Goal: Transaction & Acquisition: Obtain resource

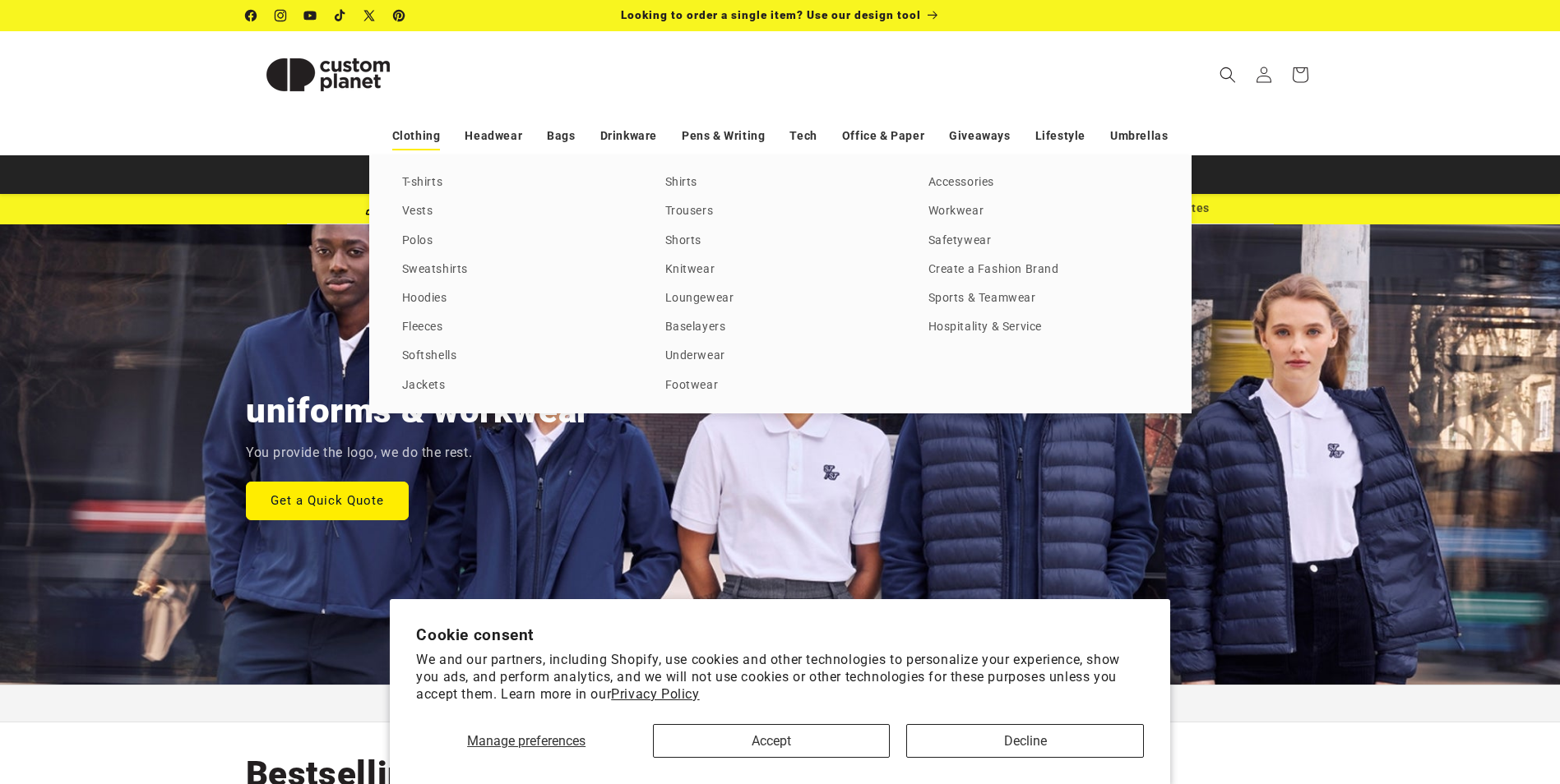
click at [431, 132] on link "Clothing" at bounding box center [416, 136] width 49 height 29
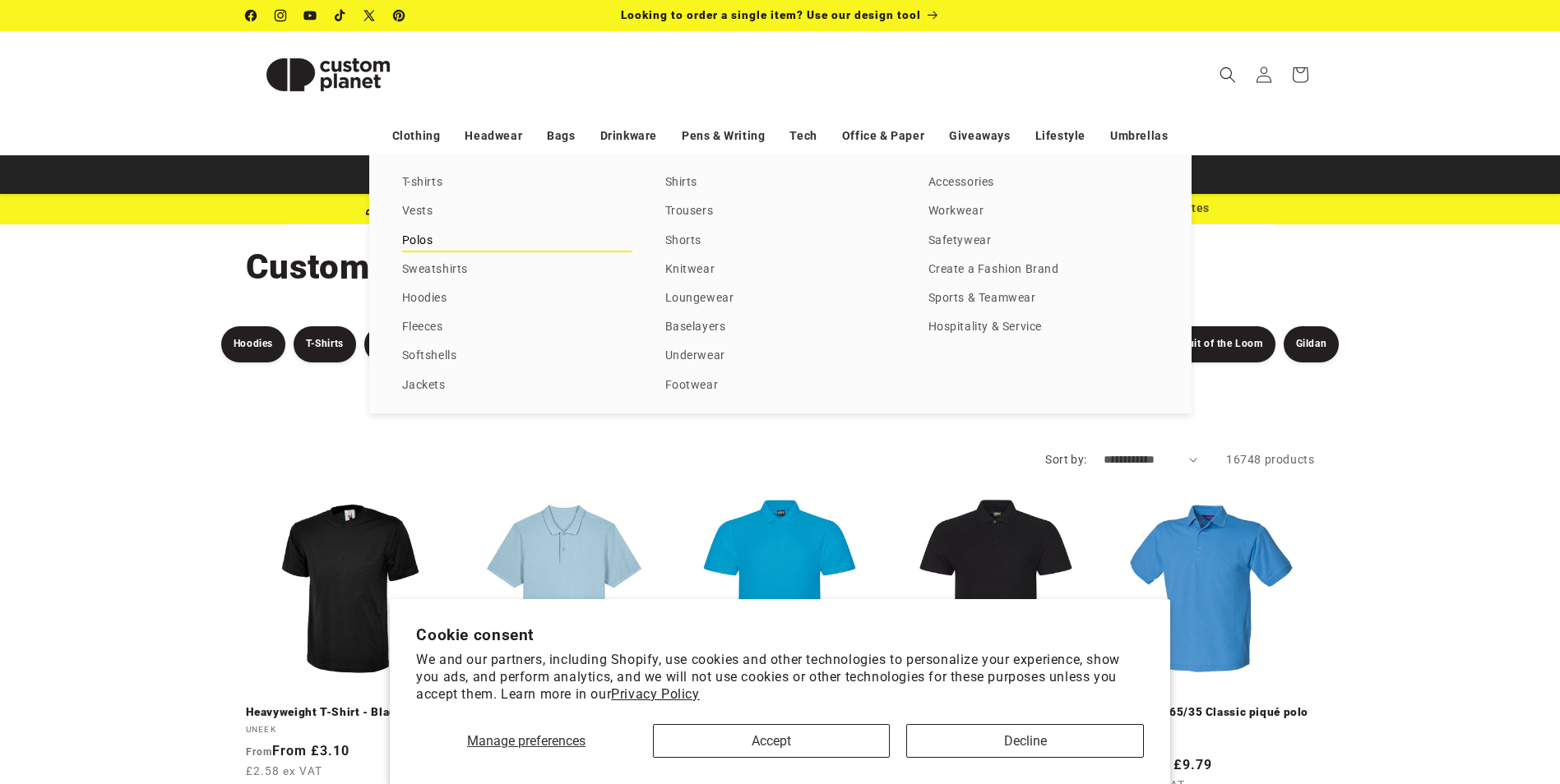
click at [423, 239] on link "Polos" at bounding box center [516, 241] width 231 height 22
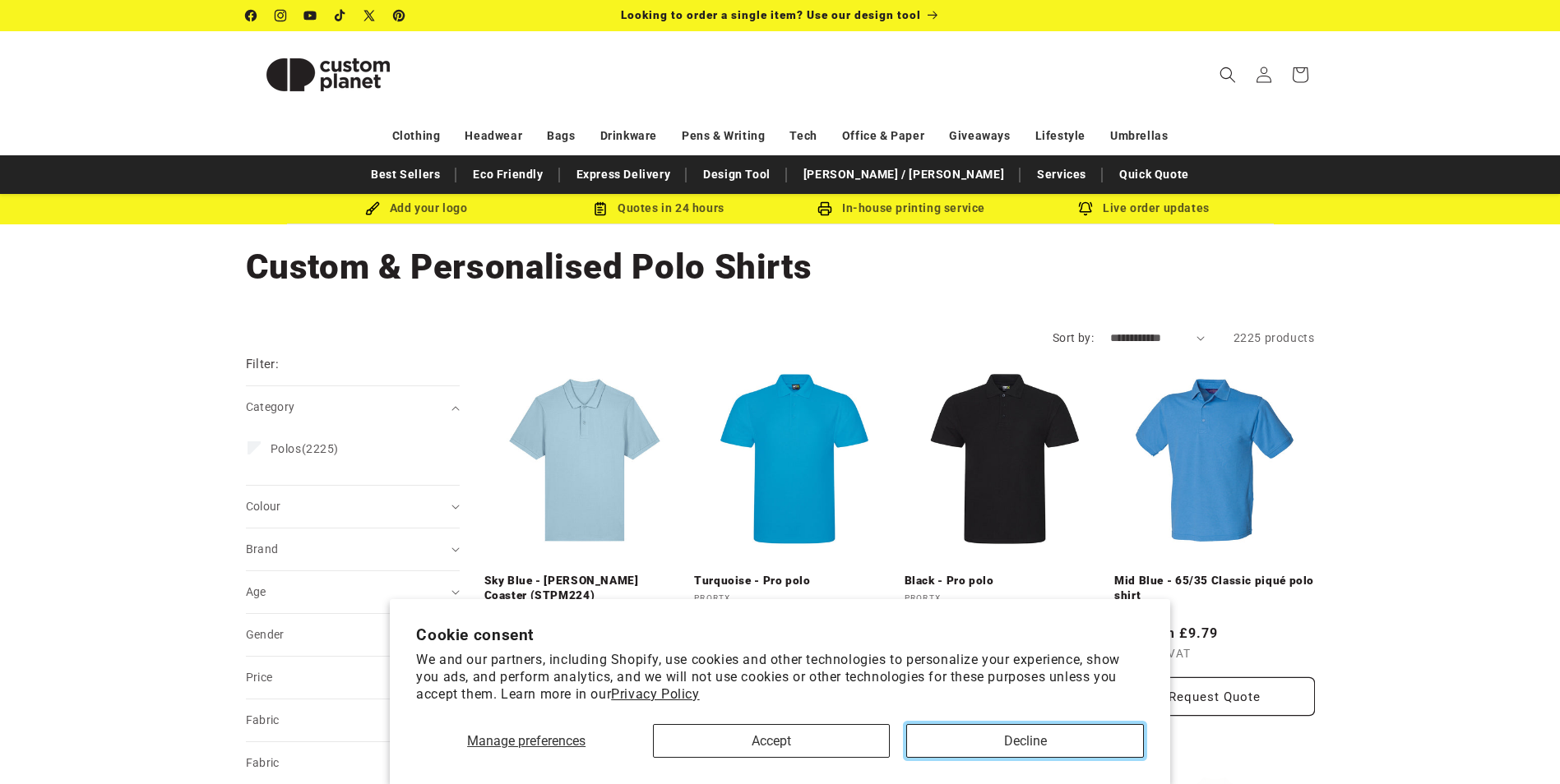
click at [993, 745] on button "Decline" at bounding box center [1024, 740] width 237 height 33
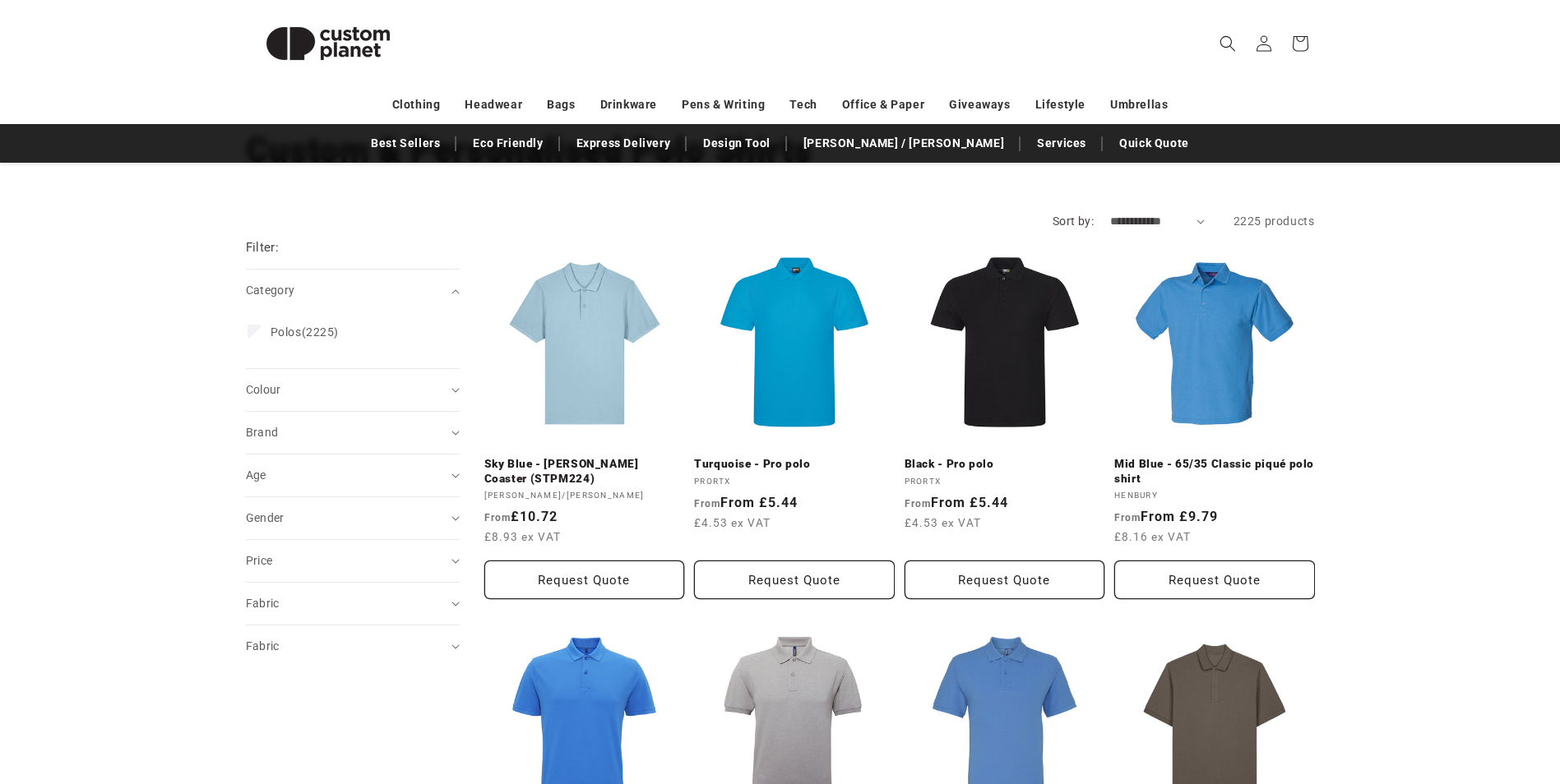
scroll to position [164, 0]
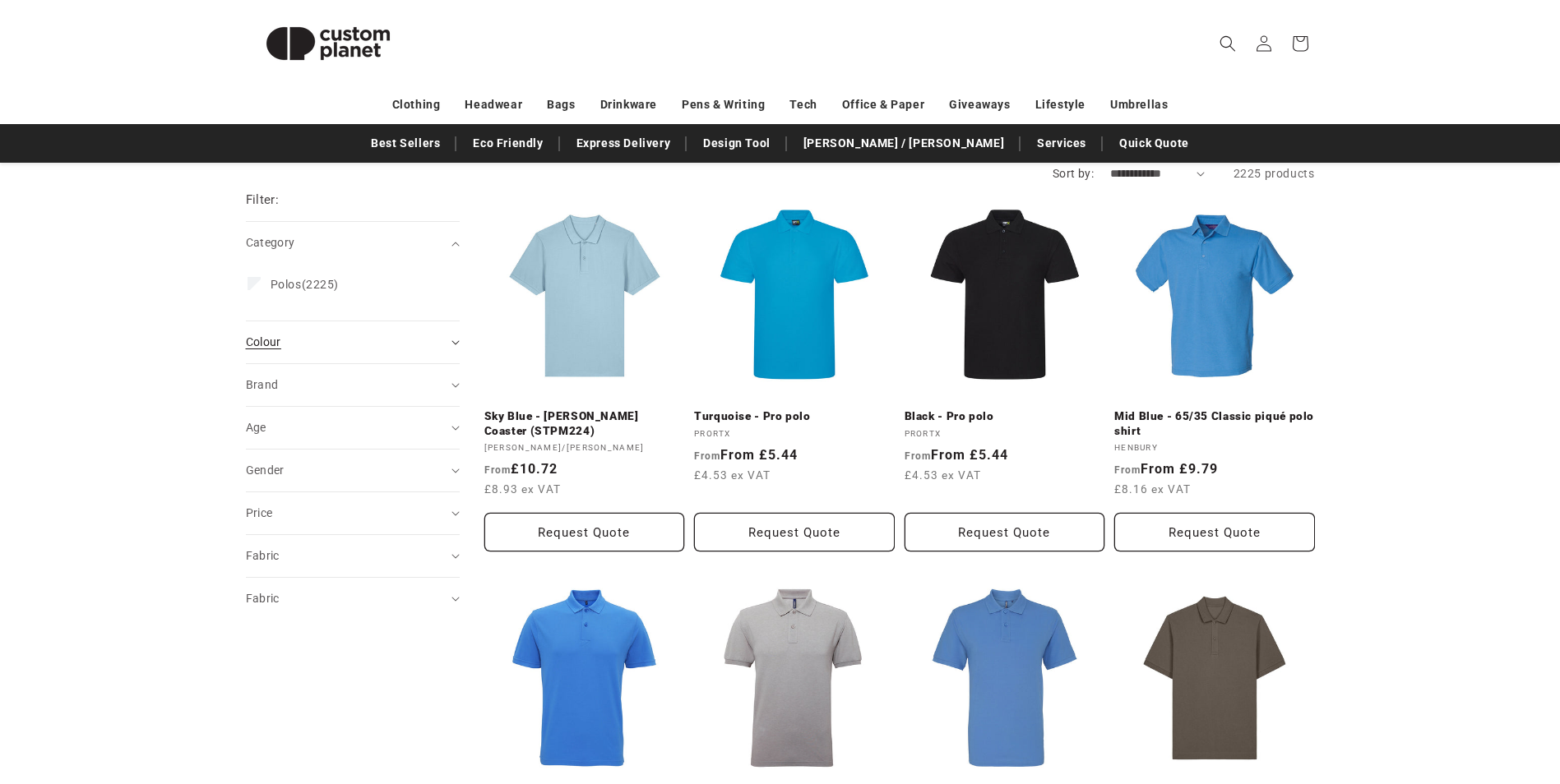
click at [458, 345] on icon "Colour (0 selected)" at bounding box center [455, 342] width 9 height 5
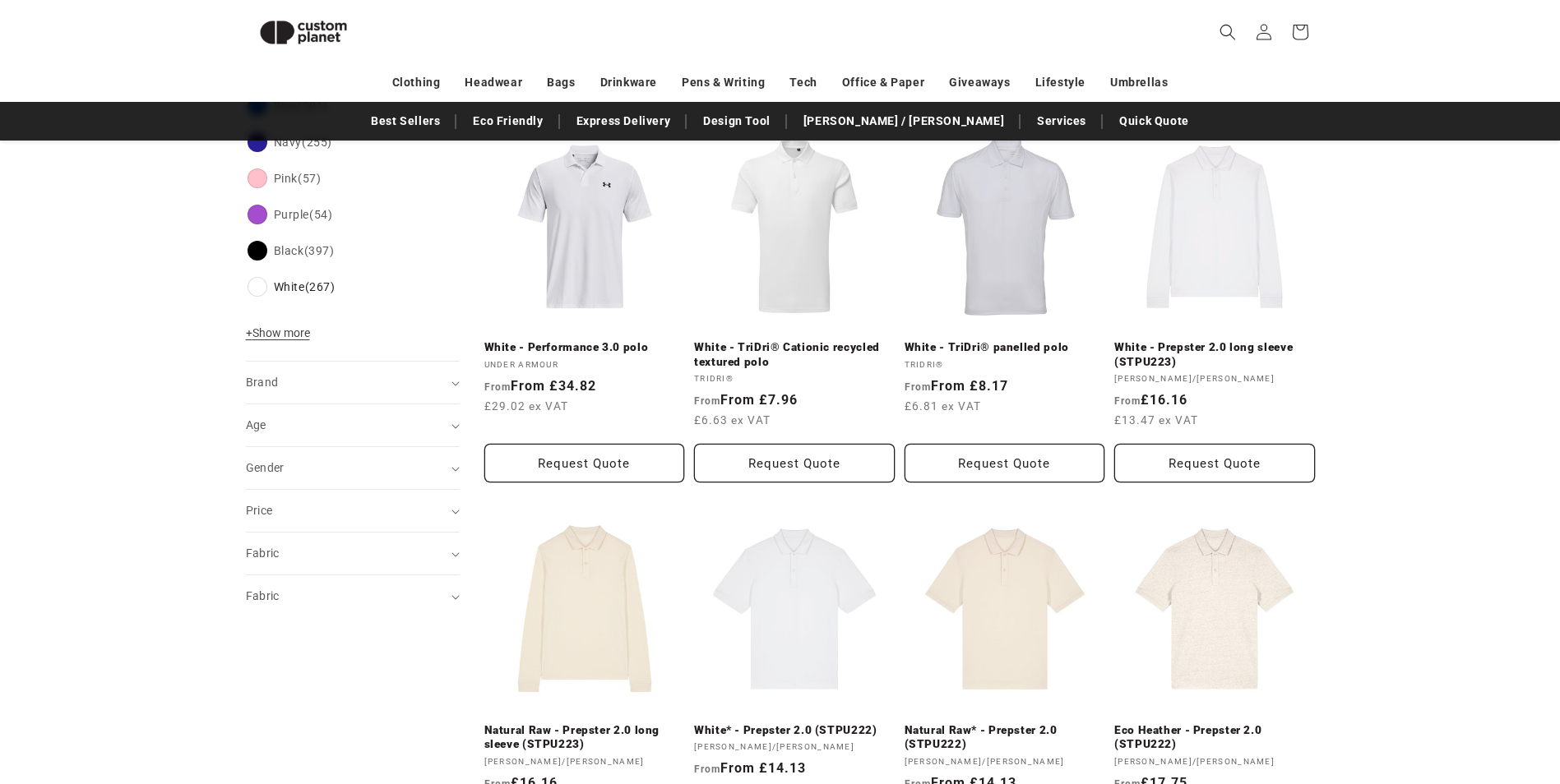
scroll to position [636, 0]
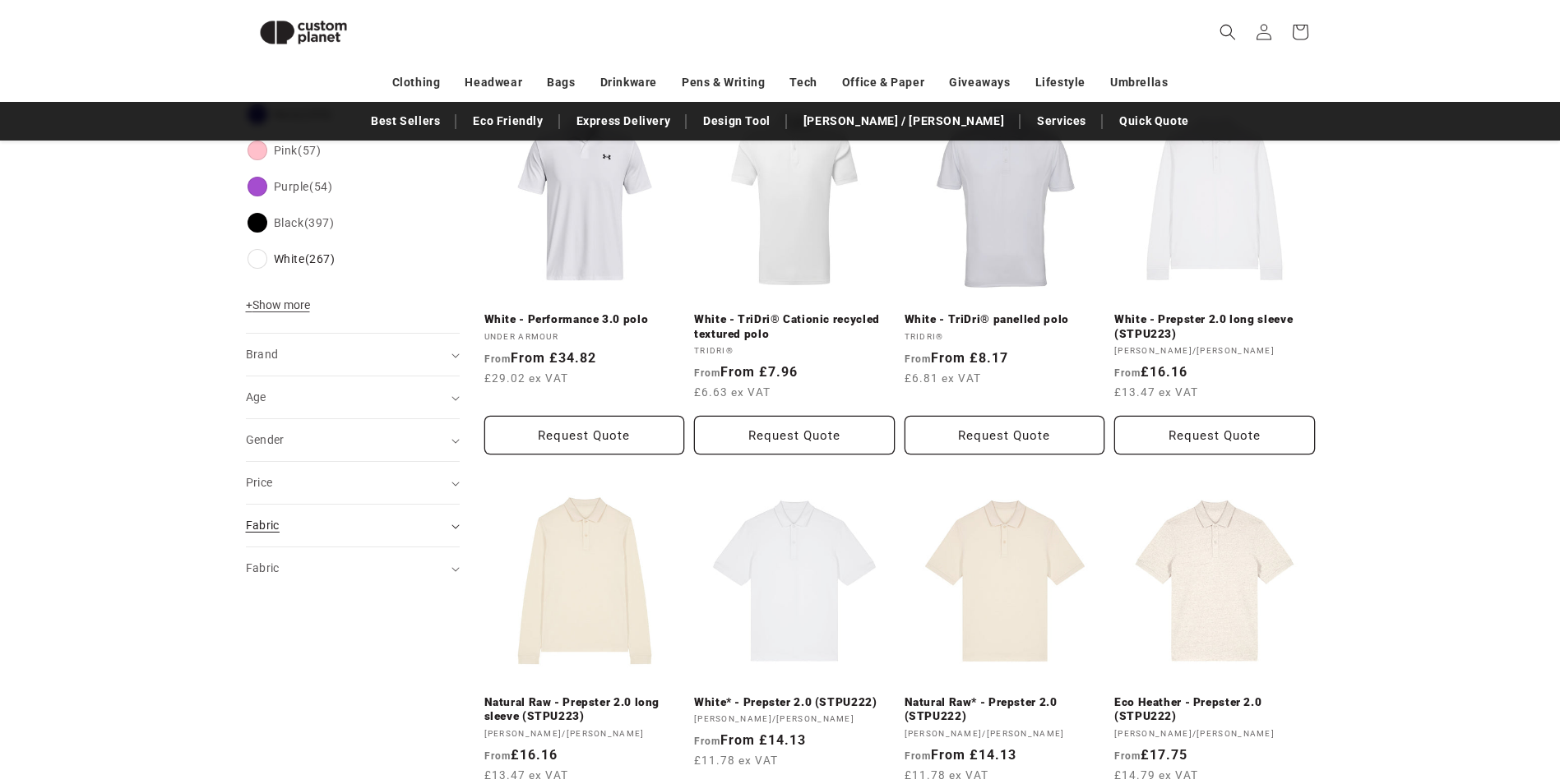
click at [459, 525] on icon "Fabric (0 selected)" at bounding box center [455, 526] width 9 height 5
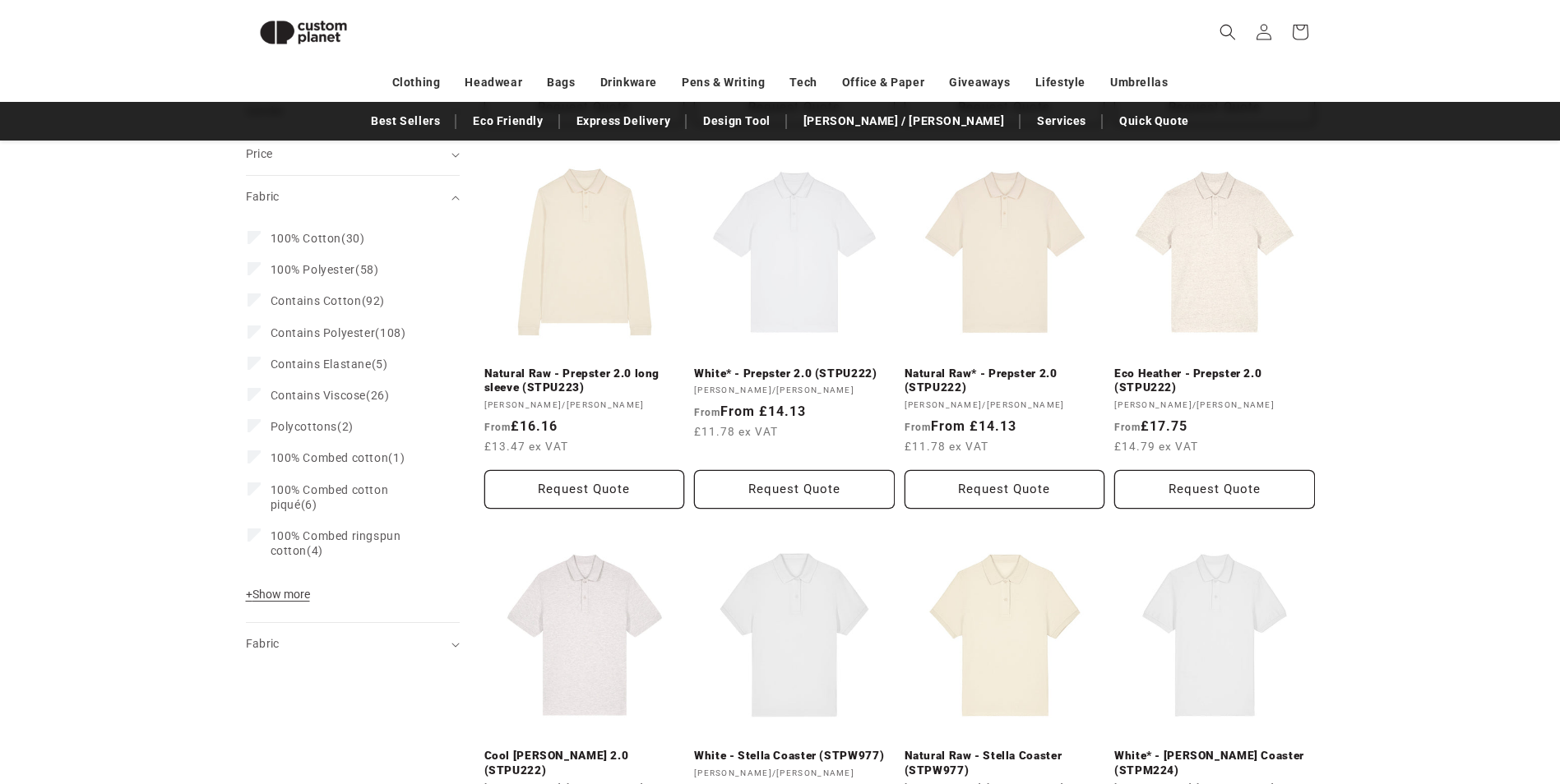
scroll to position [1047, 0]
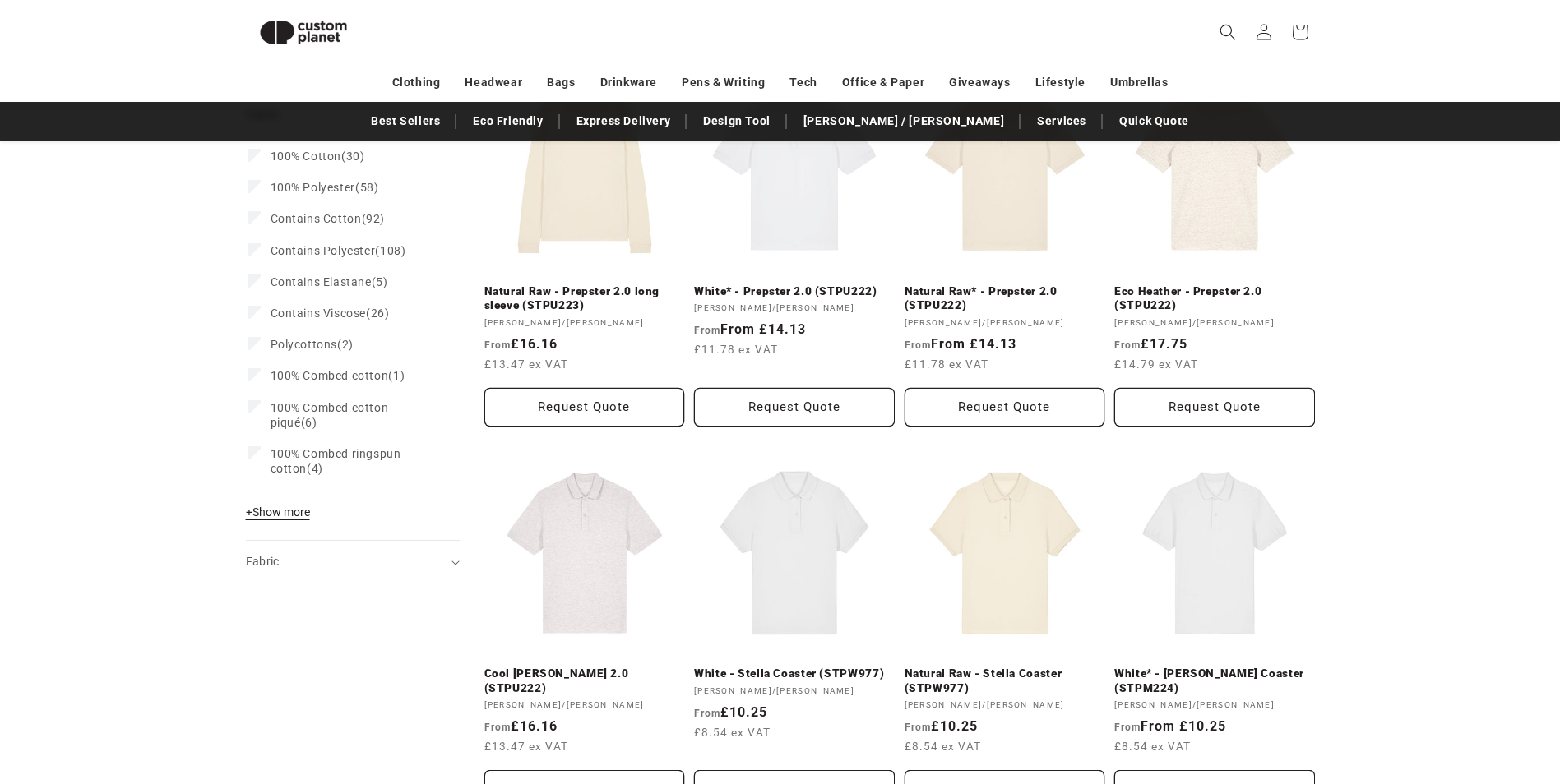
click at [274, 522] on button "+ Show more - Show less" at bounding box center [280, 516] width 69 height 23
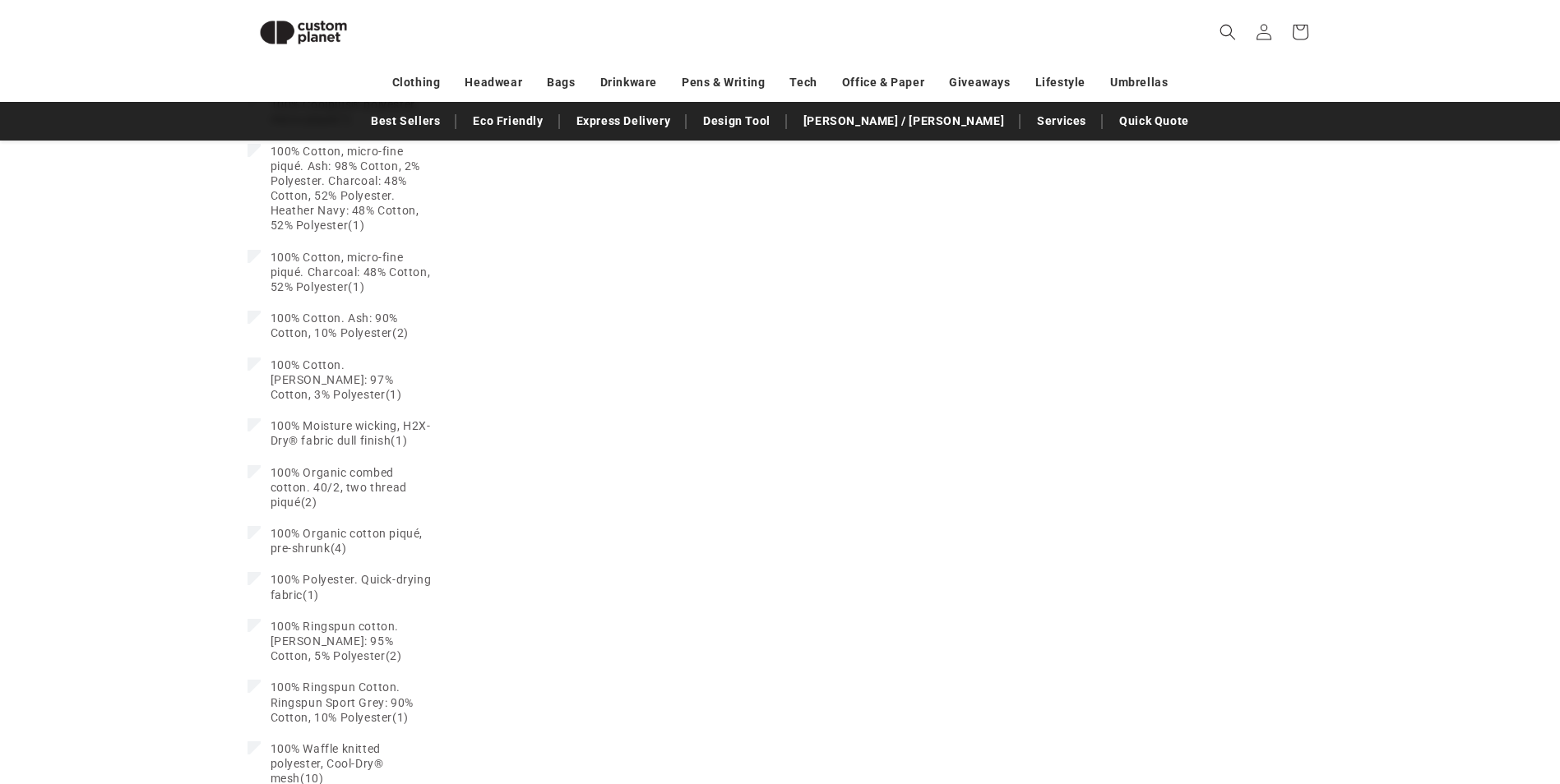
scroll to position [2363, 0]
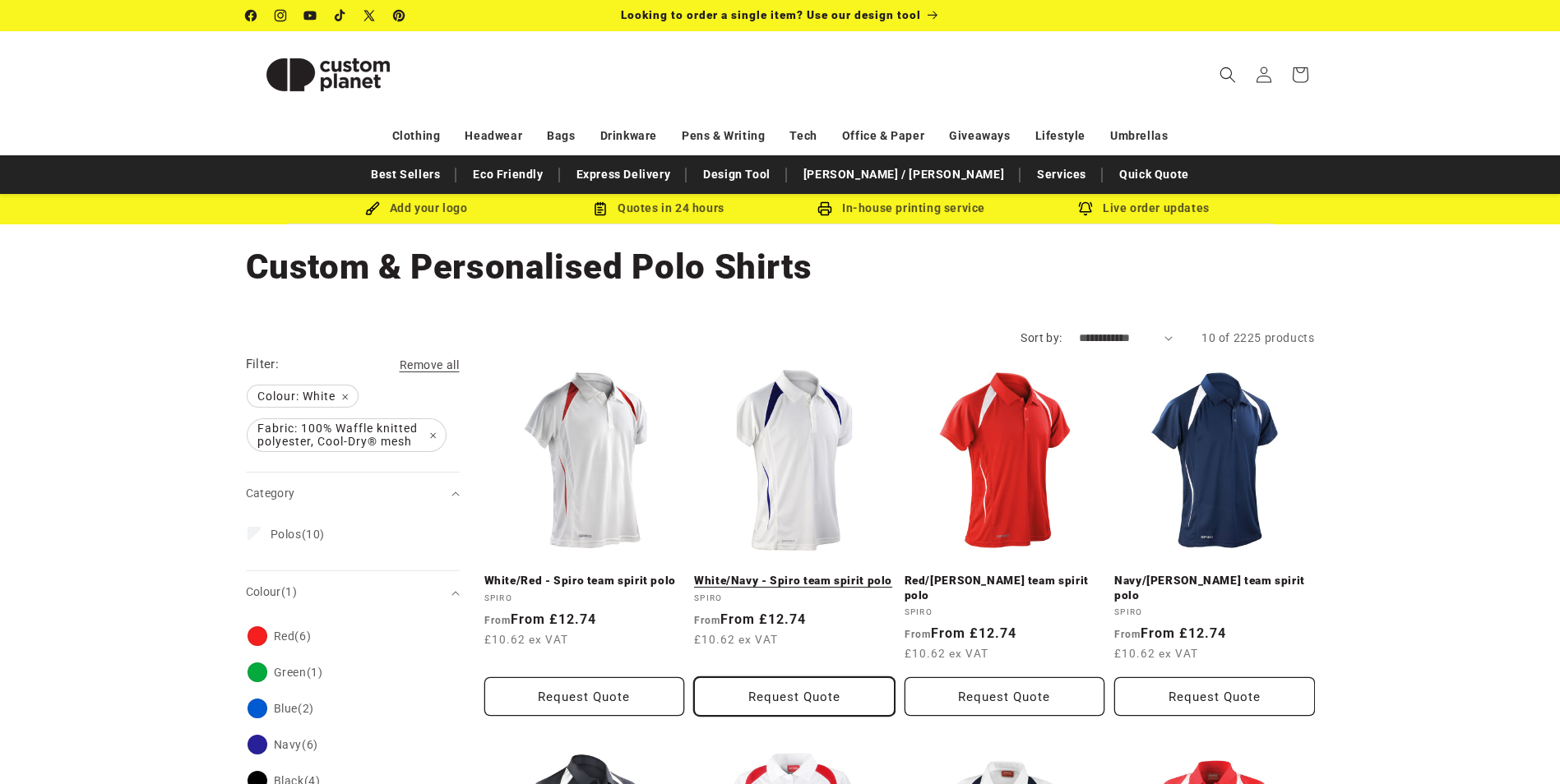
click at [816, 683] on button "Request Quote" at bounding box center [795, 696] width 201 height 38
click at [800, 574] on link "White/Navy - Spiro team spirit polo" at bounding box center [795, 580] width 201 height 14
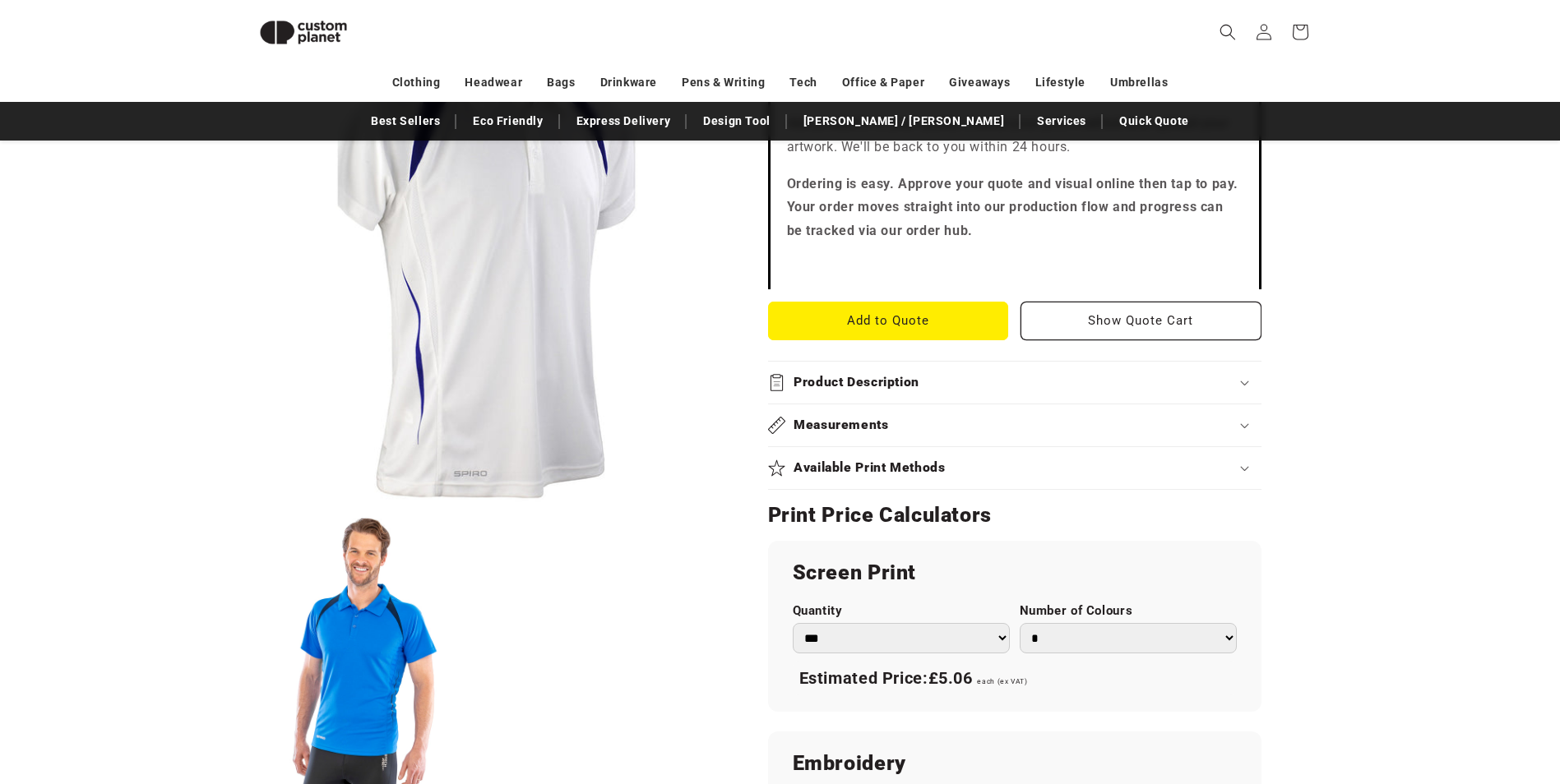
scroll to position [554, 0]
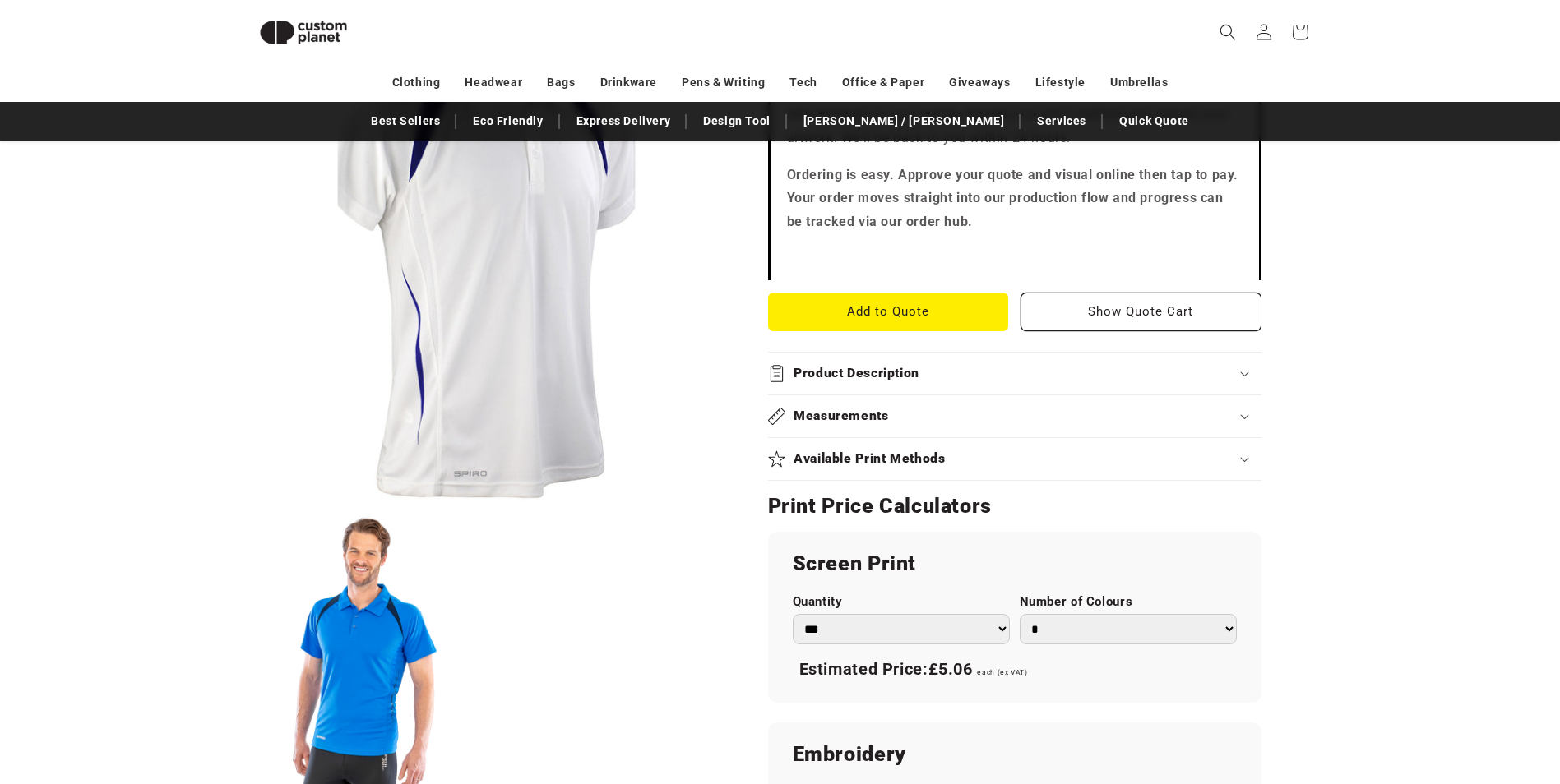
click at [1244, 377] on icon at bounding box center [1244, 374] width 8 height 4
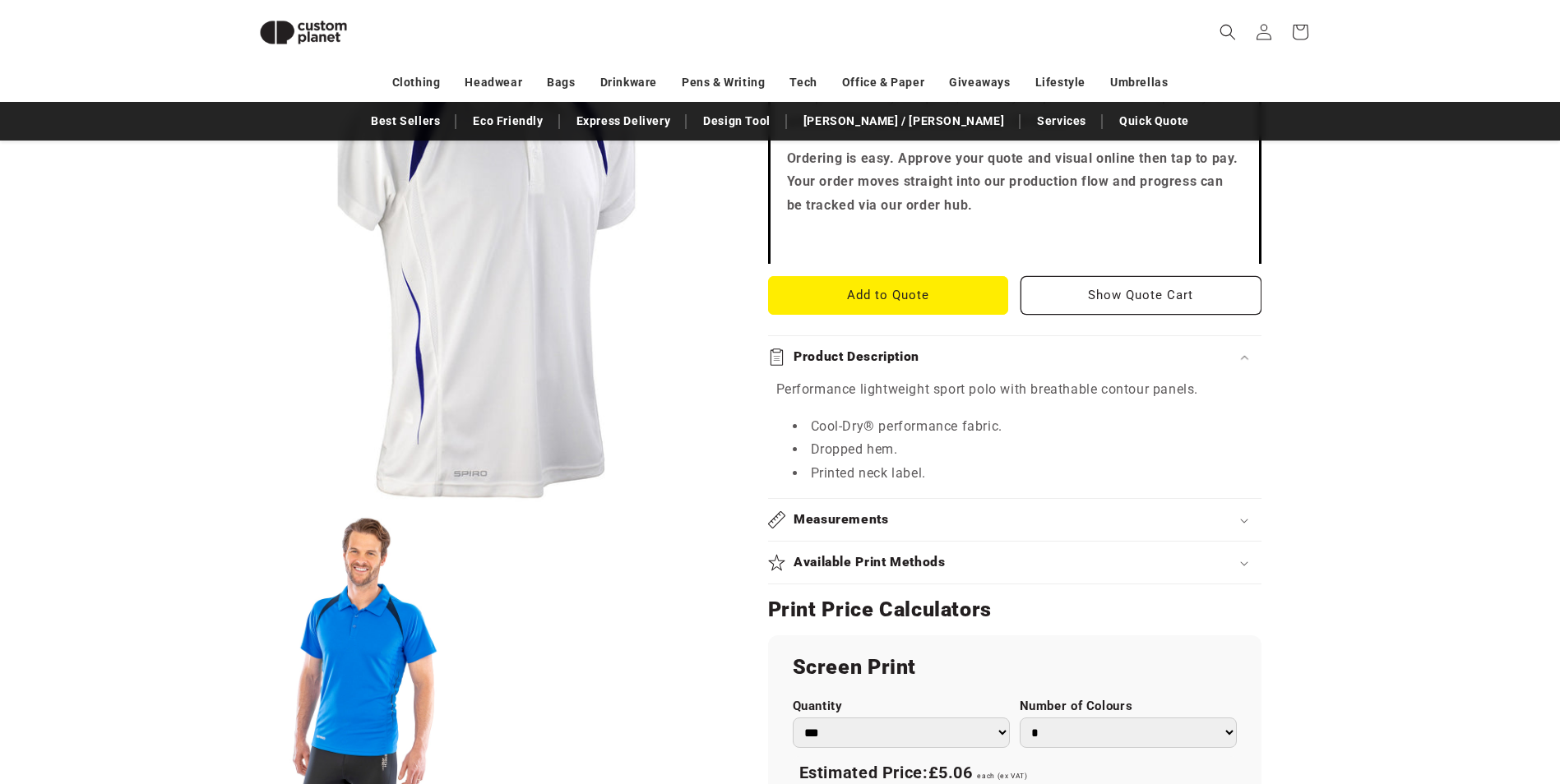
scroll to position [636, 0]
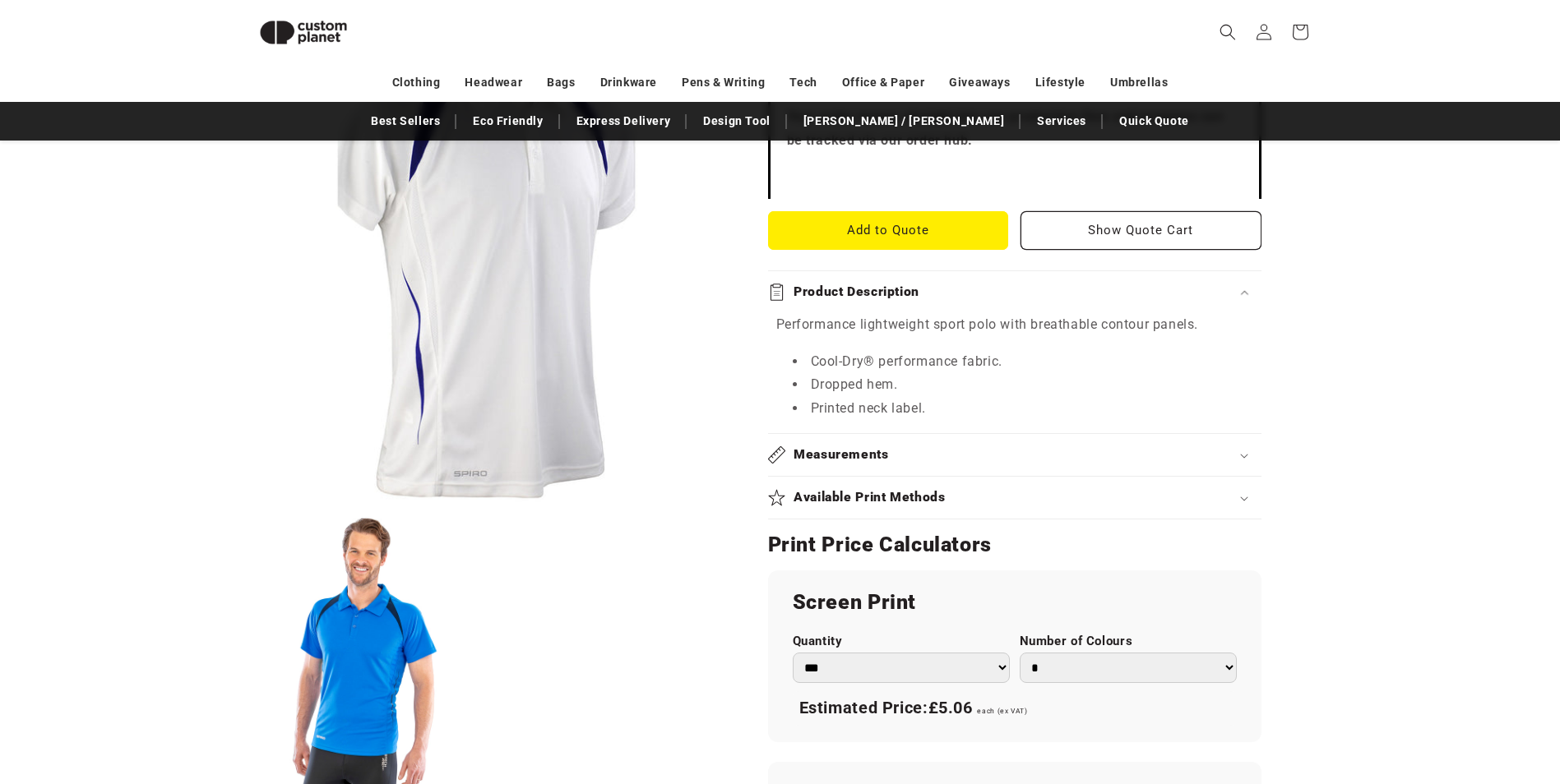
click at [1247, 502] on div "Available Print Methods" at bounding box center [1015, 497] width 494 height 17
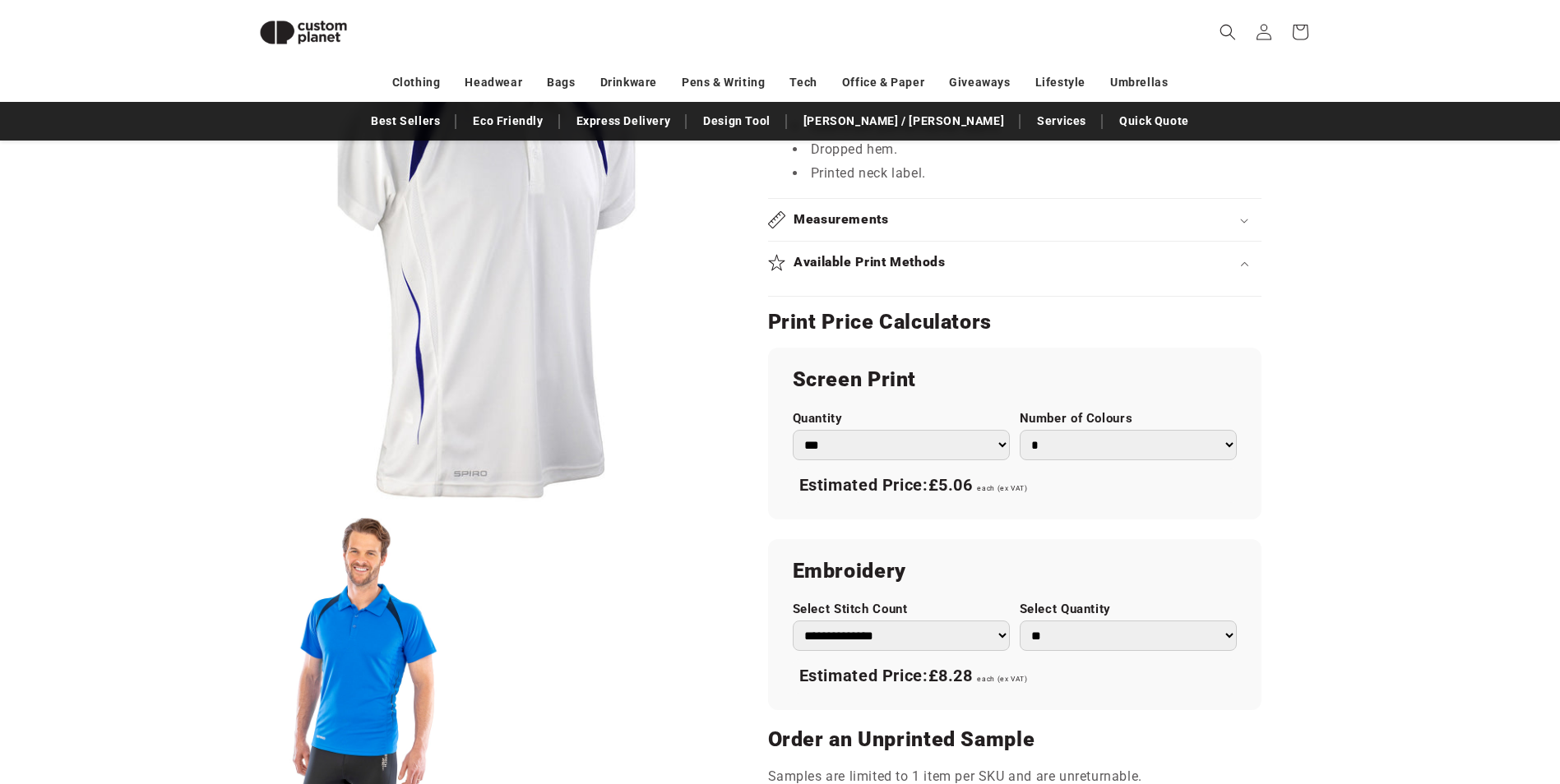
scroll to position [882, 0]
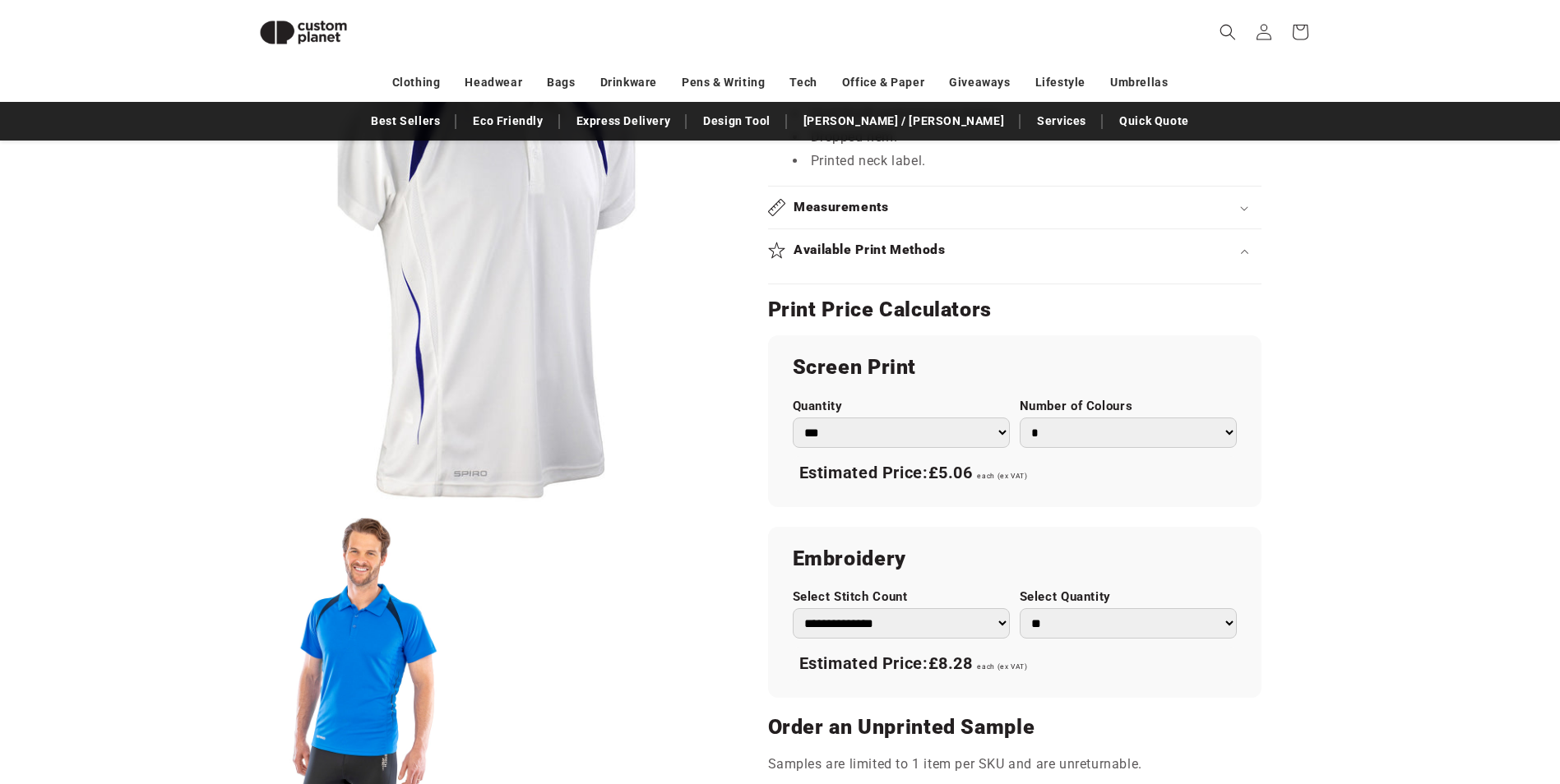
click at [1236, 433] on select "* * * * * * *" at bounding box center [1128, 433] width 217 height 31
click at [1180, 430] on select "* * * * * * *" at bounding box center [1128, 433] width 217 height 31
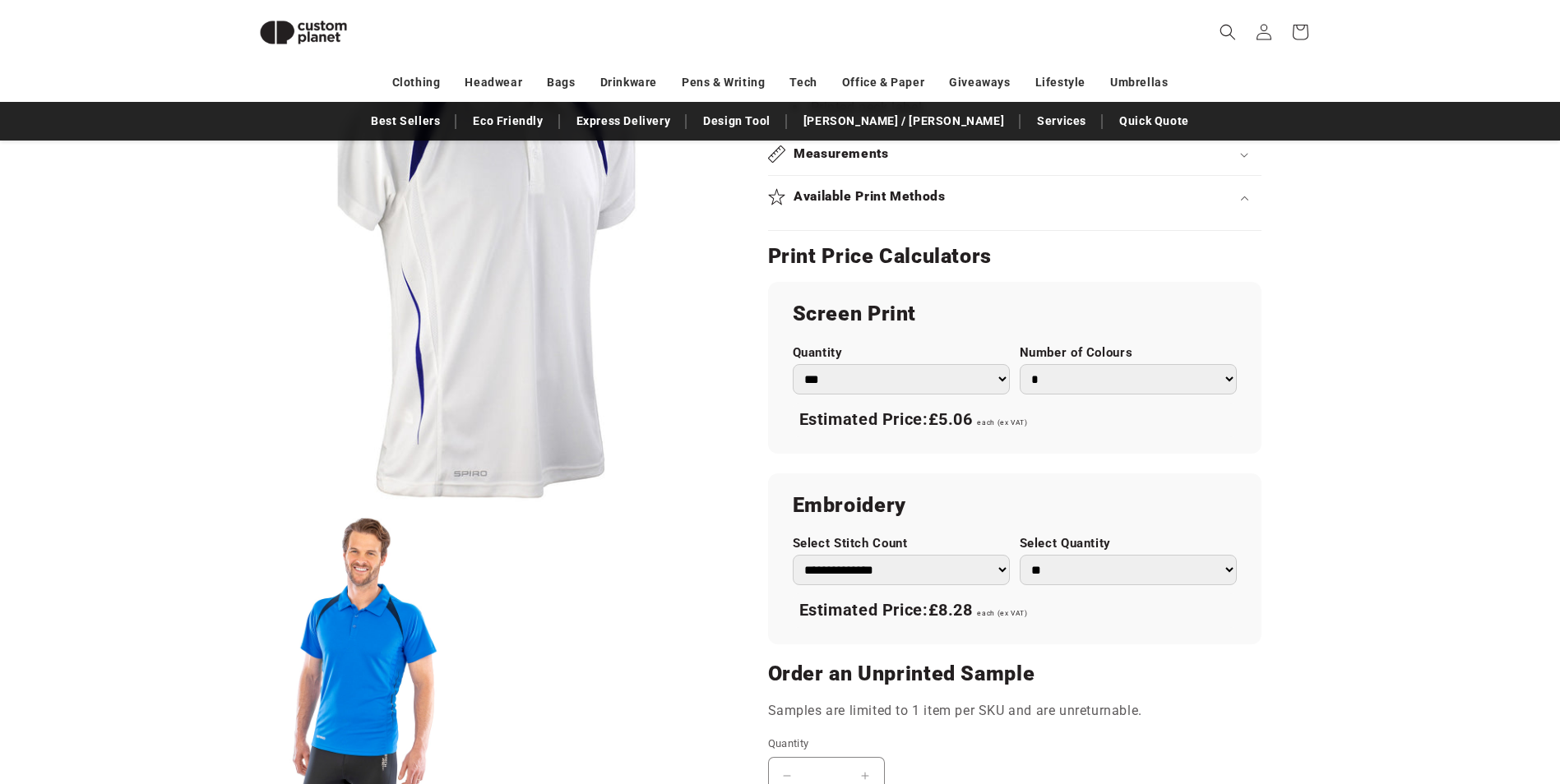
scroll to position [965, 0]
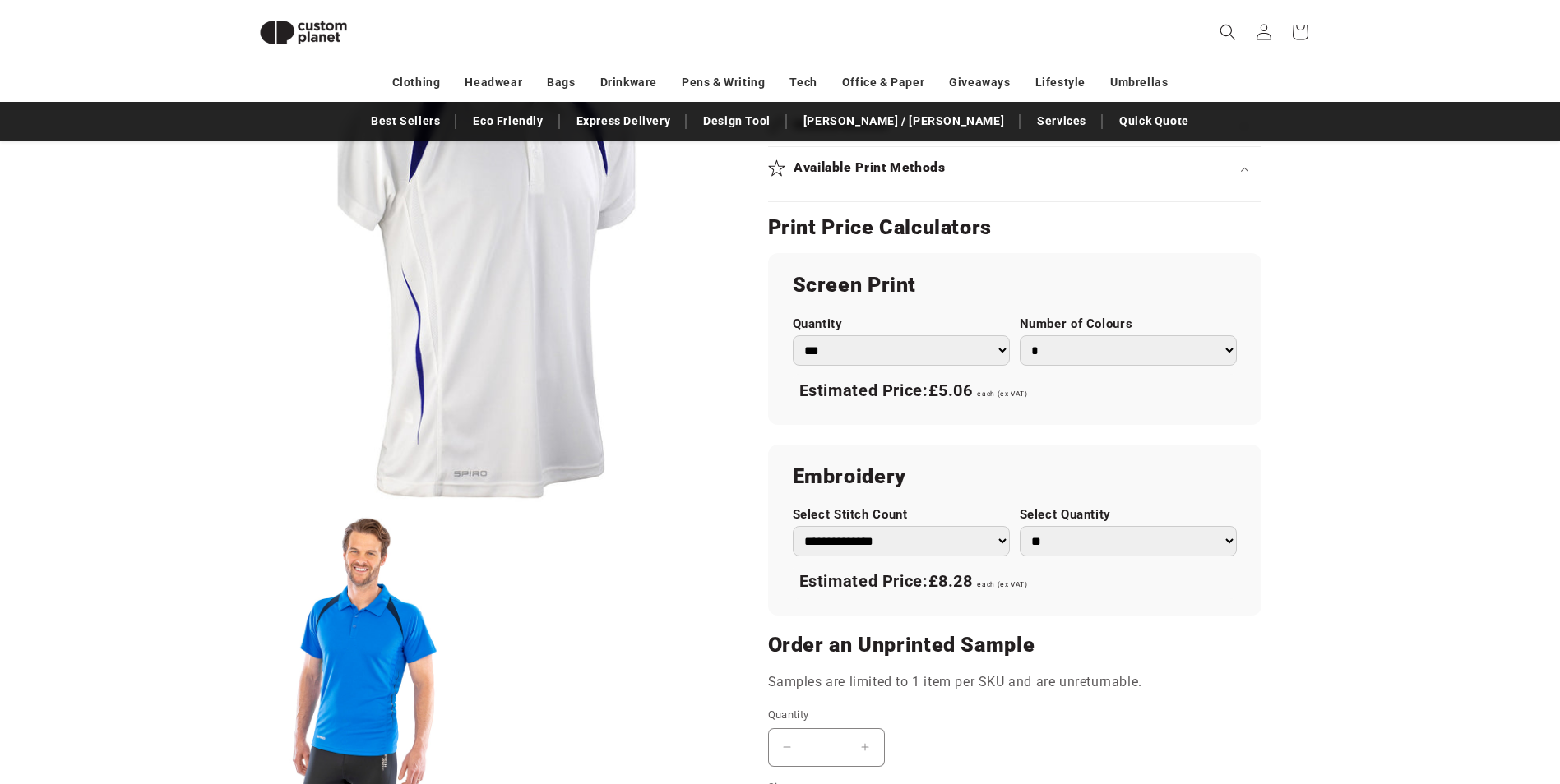
click at [1110, 363] on select "* * * * * * *" at bounding box center [1128, 351] width 217 height 31
click at [1020, 336] on select "* * * * * * *" at bounding box center [1128, 351] width 217 height 31
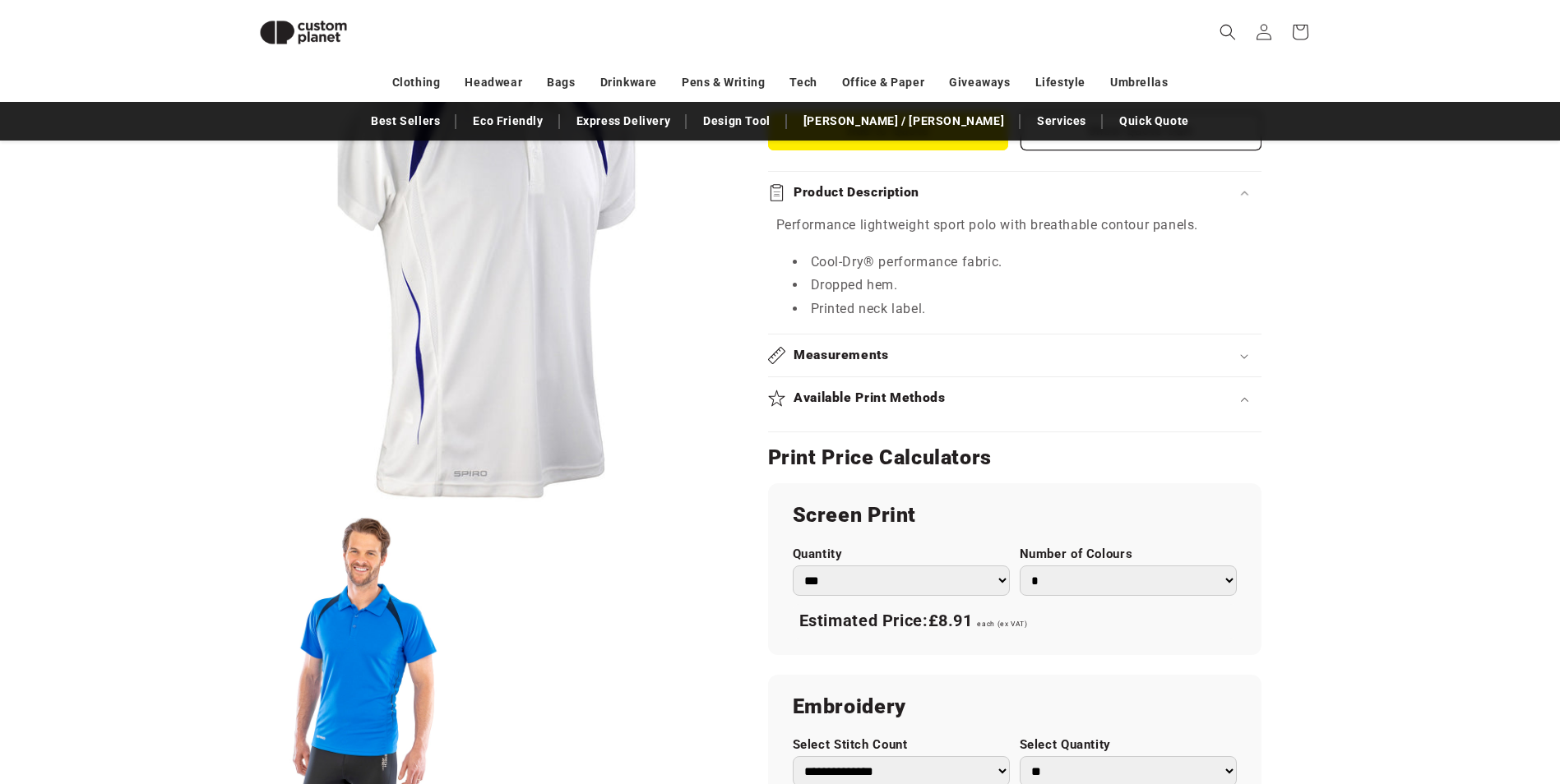
scroll to position [718, 0]
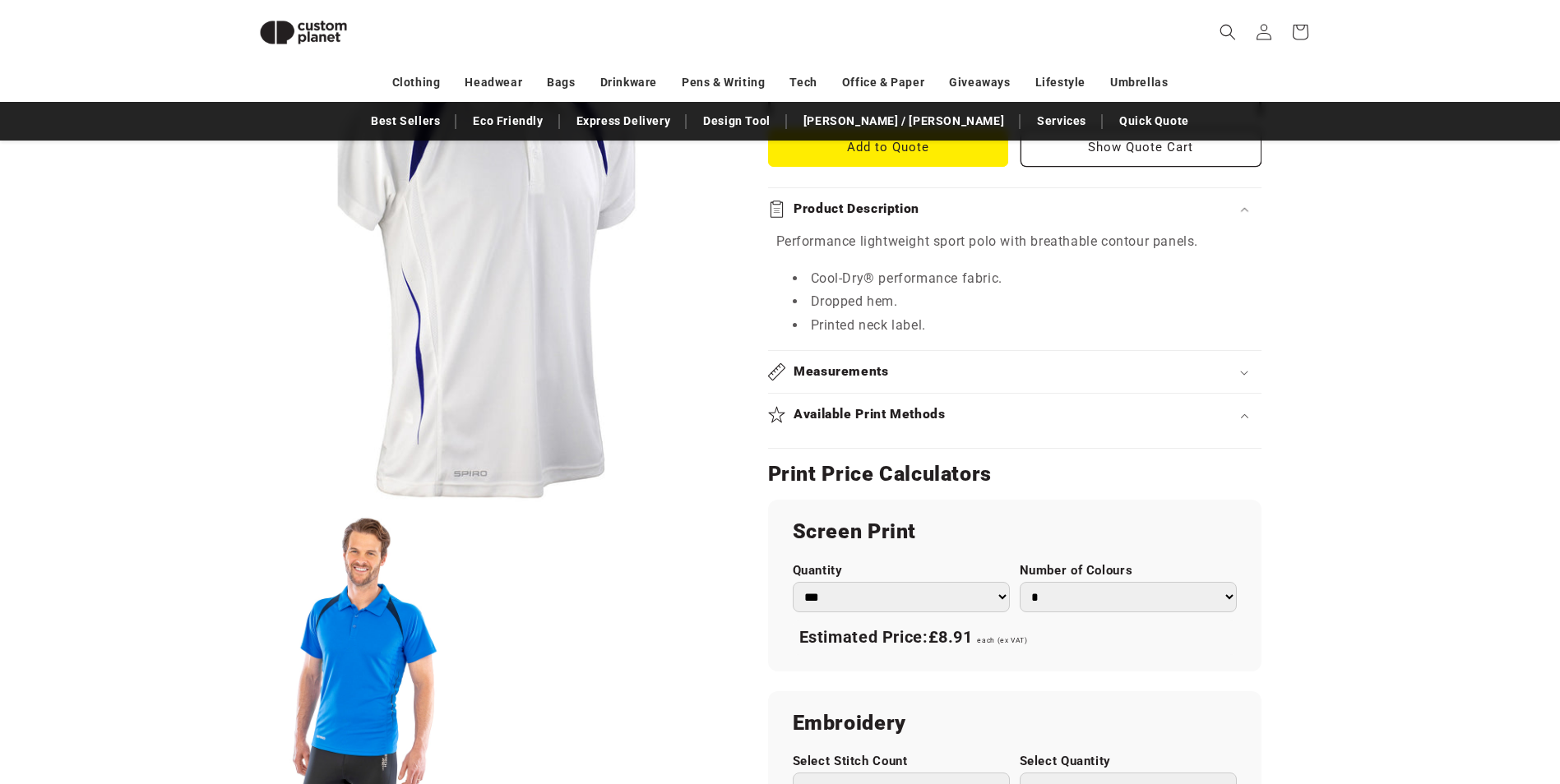
click at [776, 419] on icon at bounding box center [777, 415] width 17 height 17
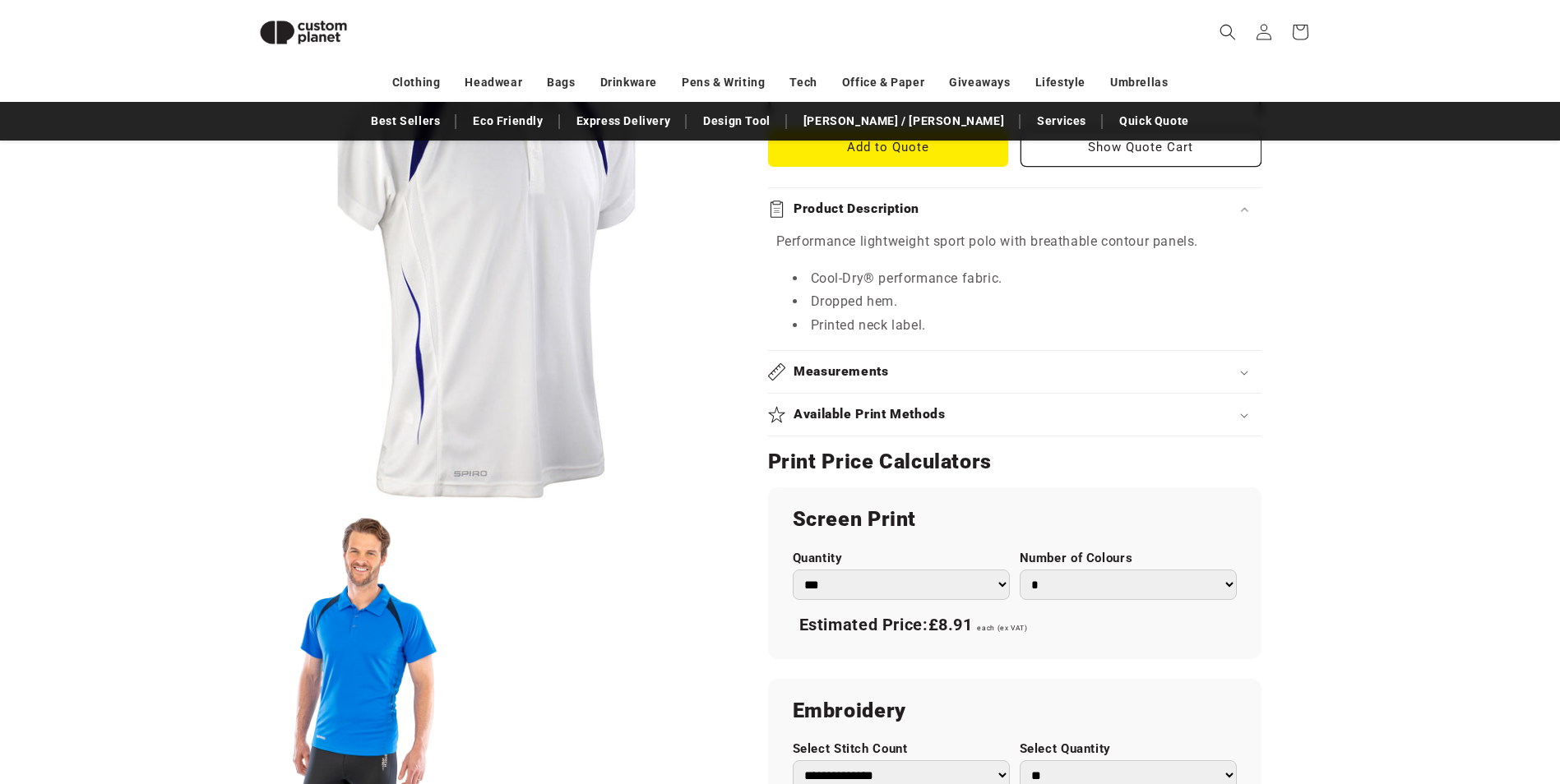
click at [776, 417] on icon at bounding box center [777, 415] width 17 height 17
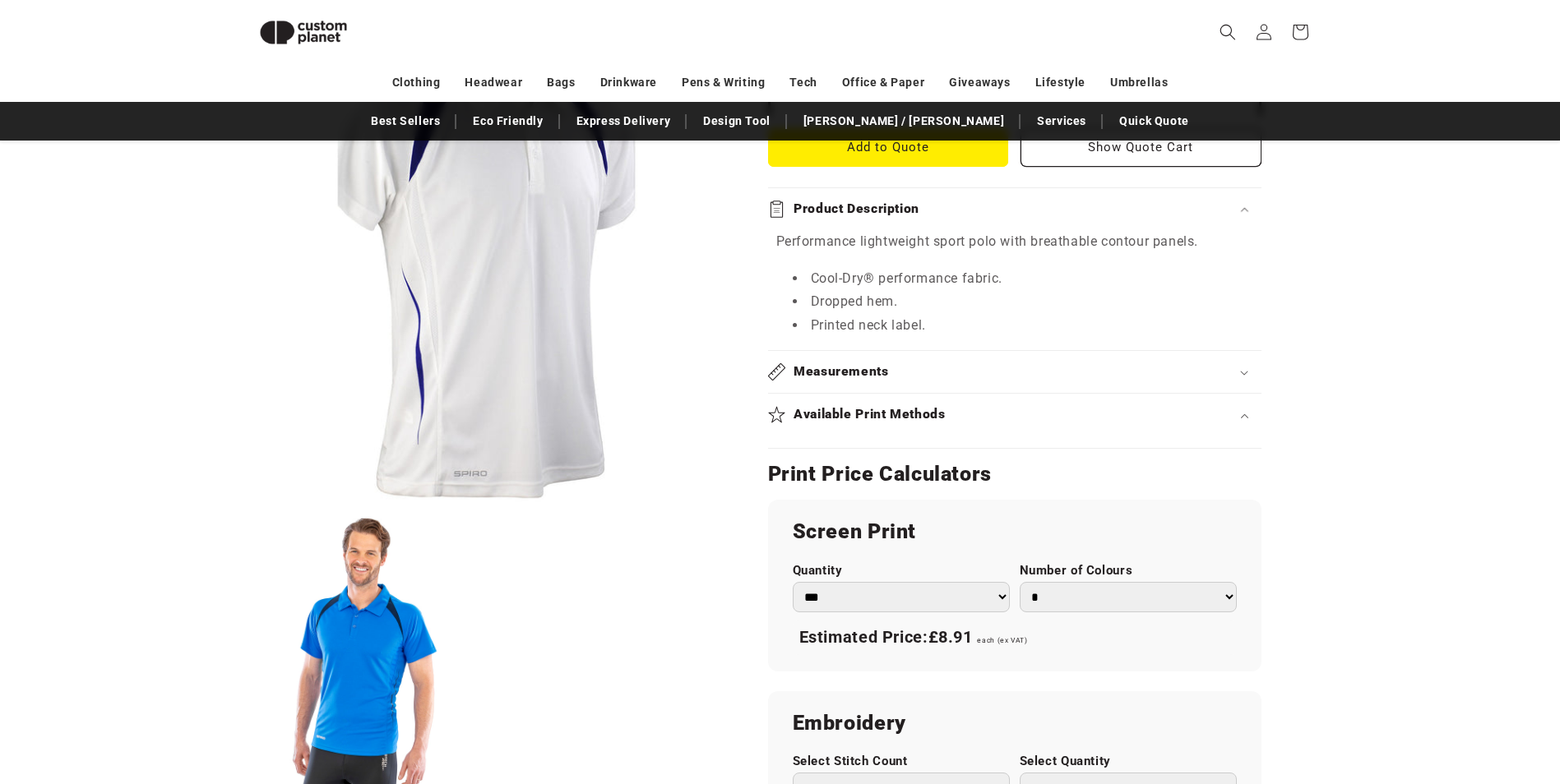
click at [776, 417] on icon at bounding box center [777, 415] width 17 height 17
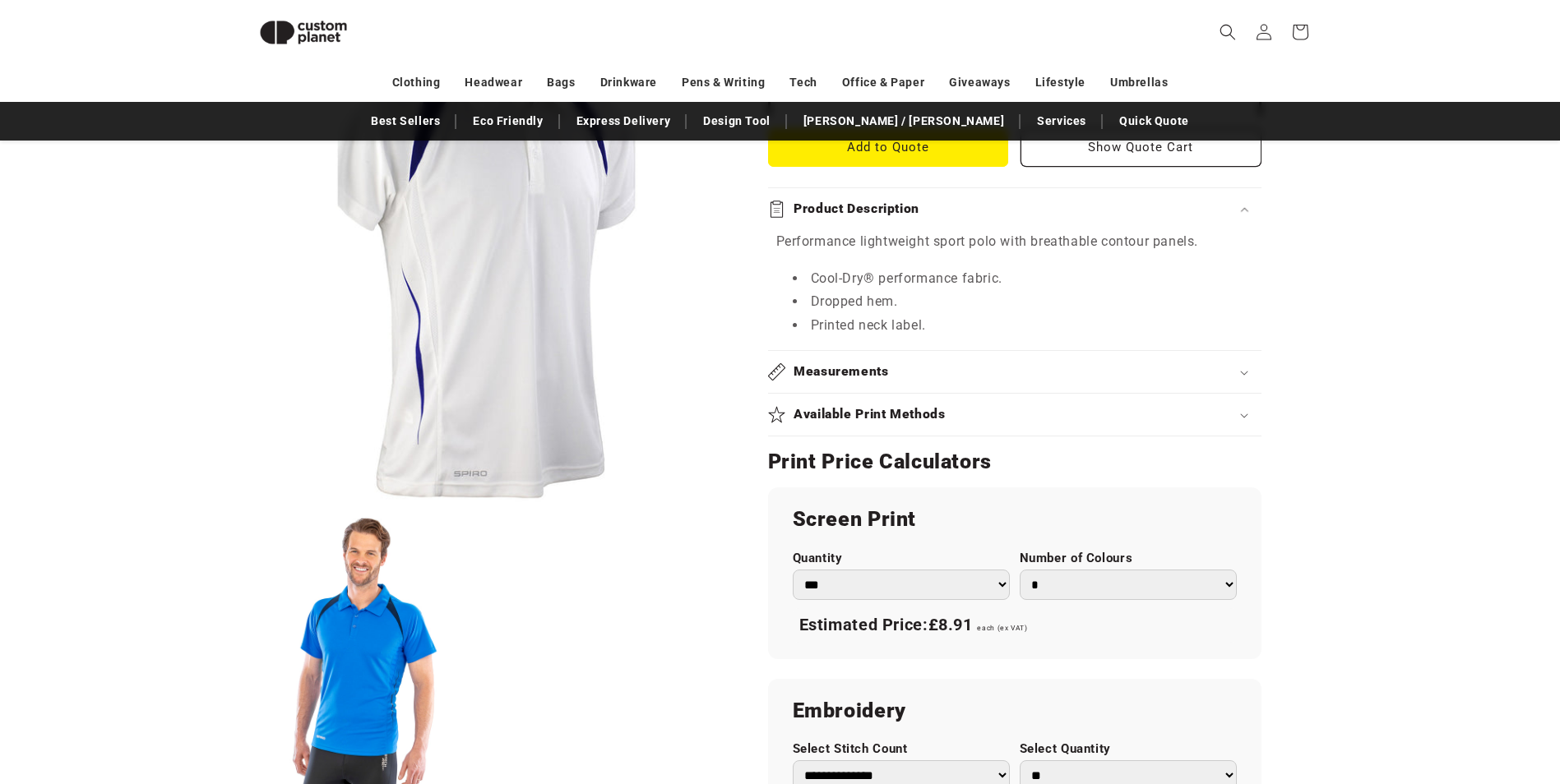
click at [784, 375] on icon at bounding box center [777, 372] width 17 height 17
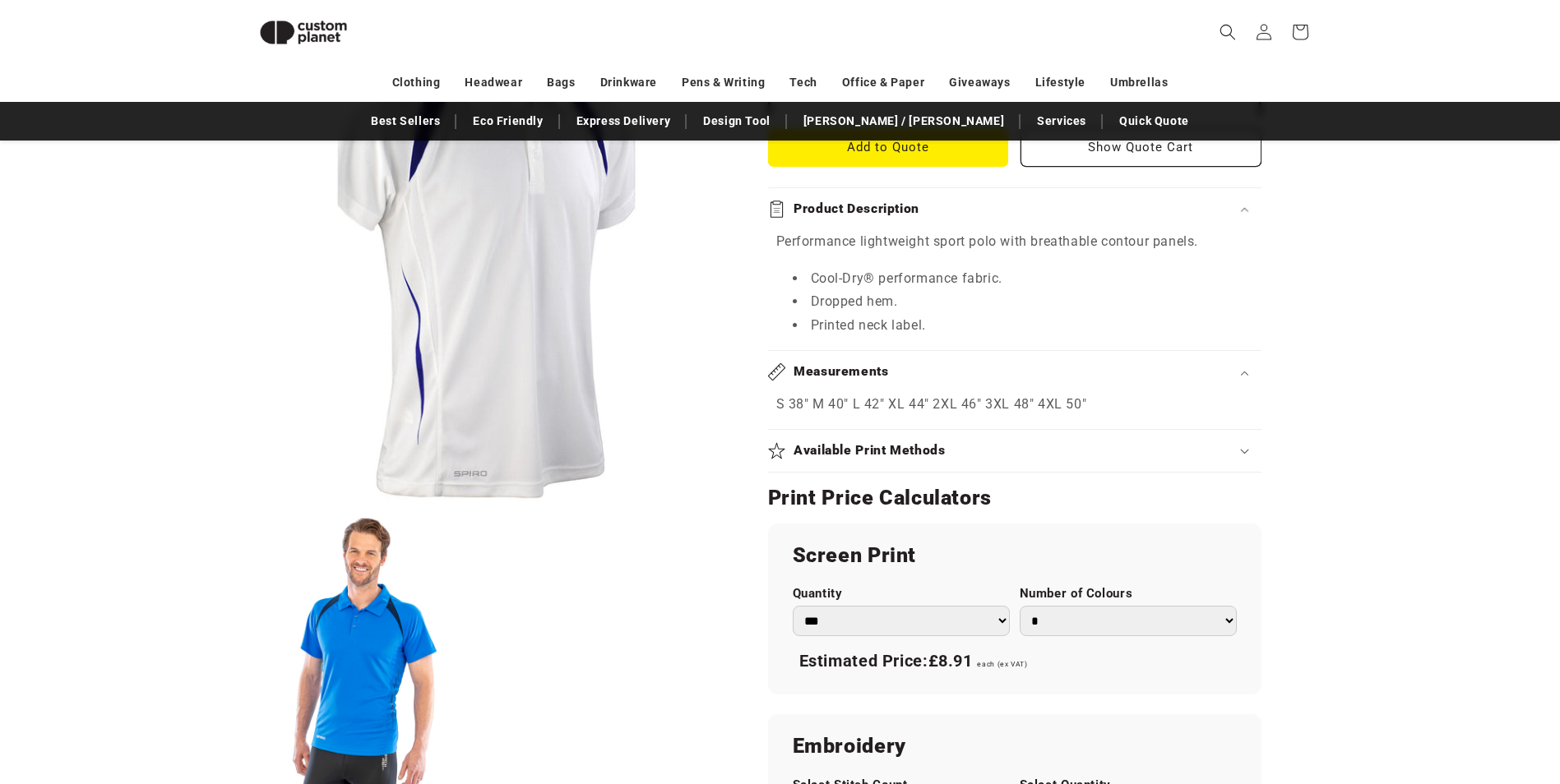
click at [784, 375] on icon at bounding box center [777, 372] width 17 height 17
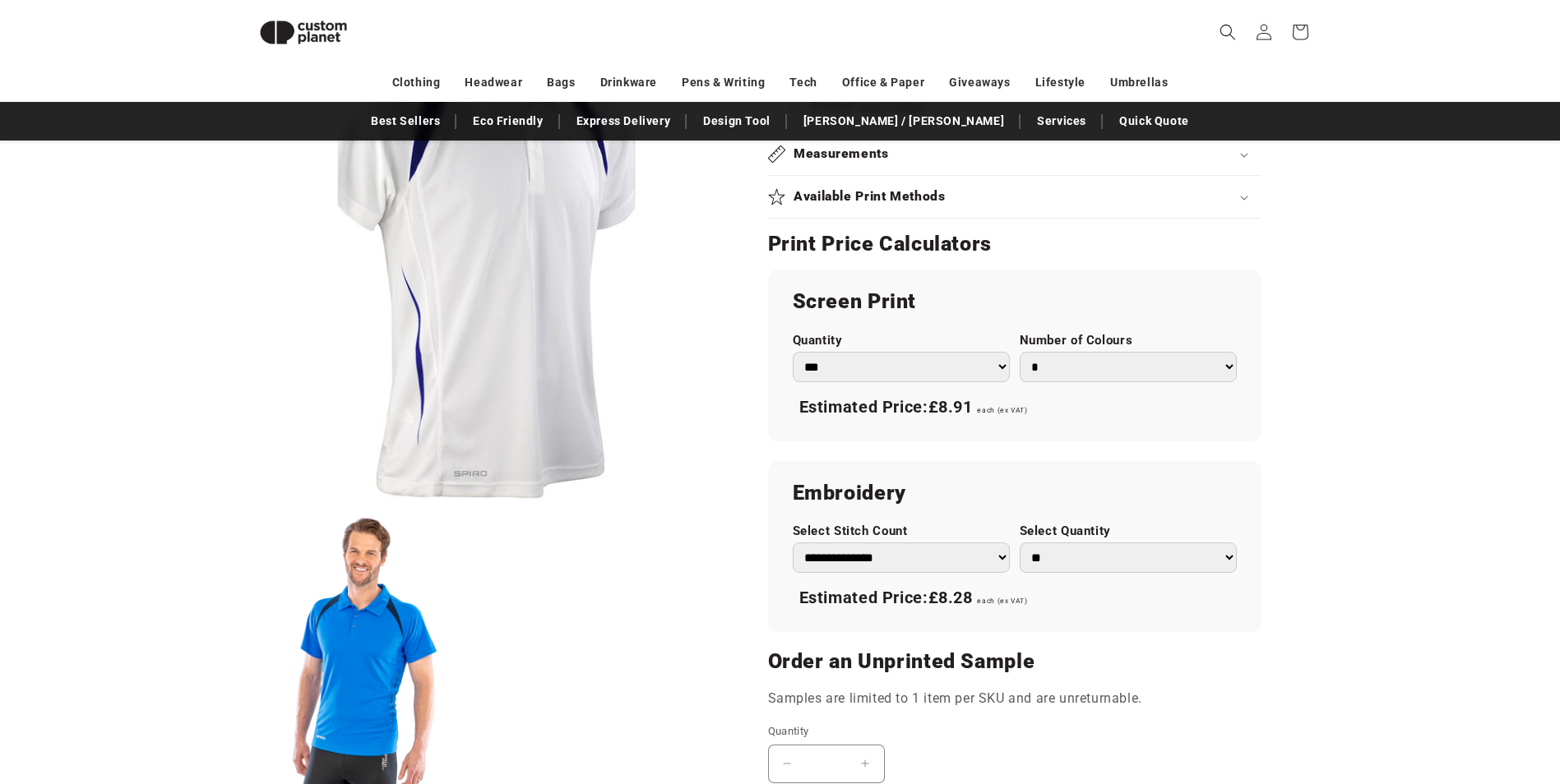
scroll to position [965, 0]
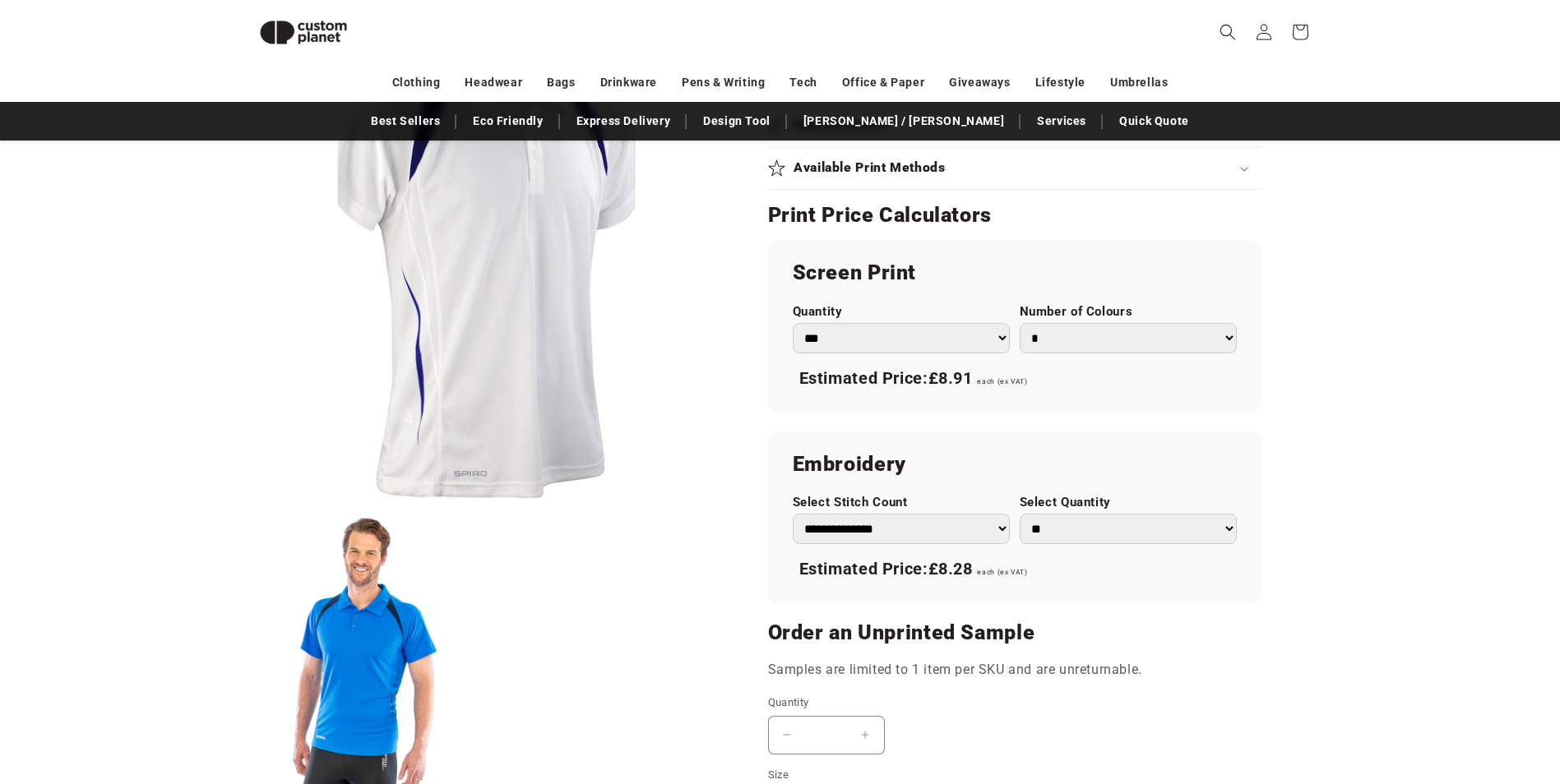
click at [1000, 338] on select "*** *** *** **** **** **** ***** *****" at bounding box center [901, 338] width 217 height 31
click at [1063, 344] on select "* * * * * * *" at bounding box center [1128, 338] width 217 height 31
click at [1020, 323] on select "* * * * * * *" at bounding box center [1128, 338] width 217 height 31
click at [1087, 338] on select "* * * * * * *" at bounding box center [1128, 338] width 217 height 31
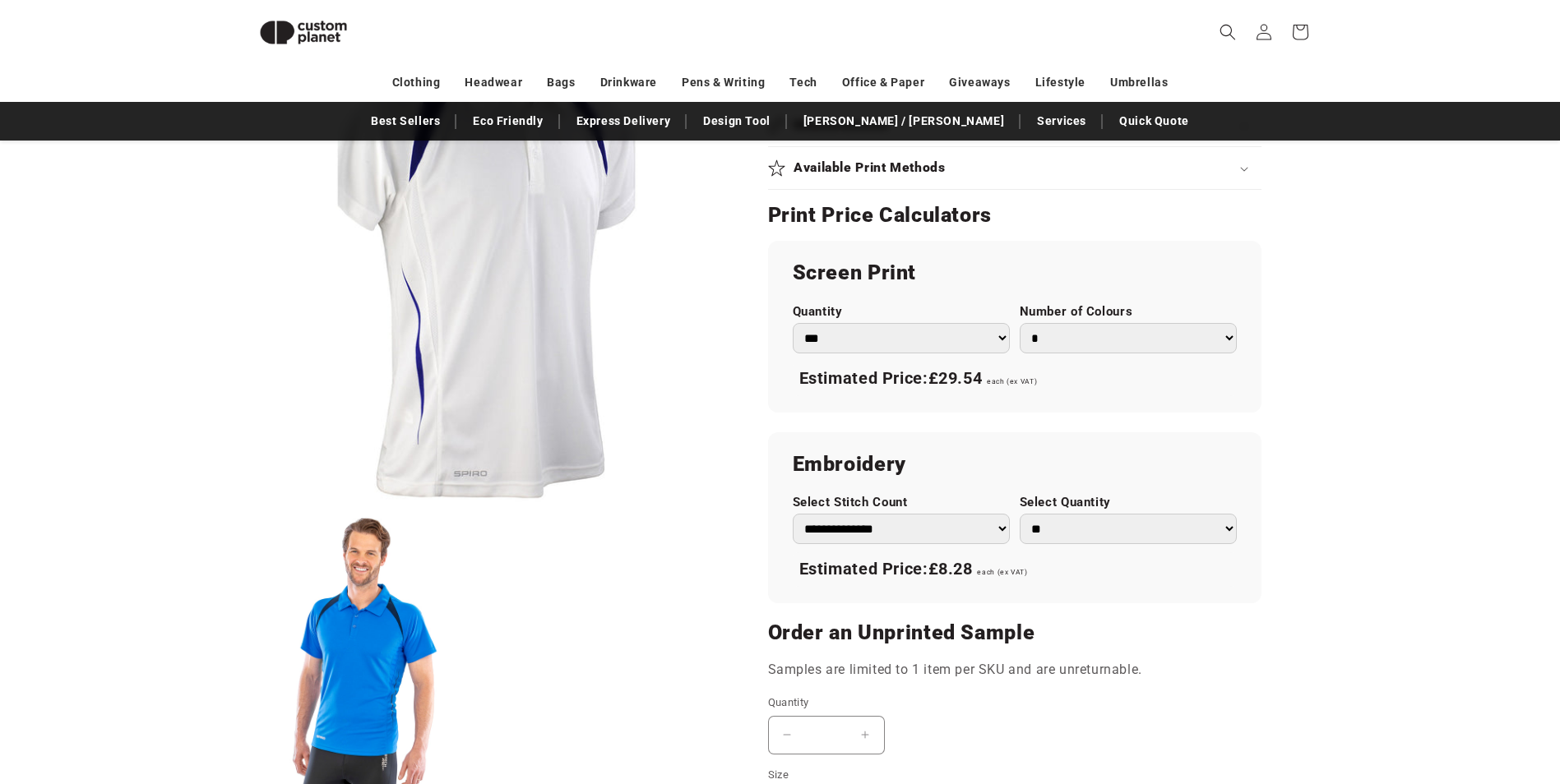
select select "*"
click at [1020, 323] on select "* * * * * * *" at bounding box center [1128, 338] width 217 height 31
click at [987, 343] on select "*** *** *** **** **** **** ***** *****" at bounding box center [901, 338] width 217 height 31
click at [793, 323] on select "*** *** *** **** **** **** ***** *****" at bounding box center [901, 338] width 217 height 31
click at [964, 340] on select "*** *** *** **** **** **** ***** *****" at bounding box center [901, 338] width 217 height 31
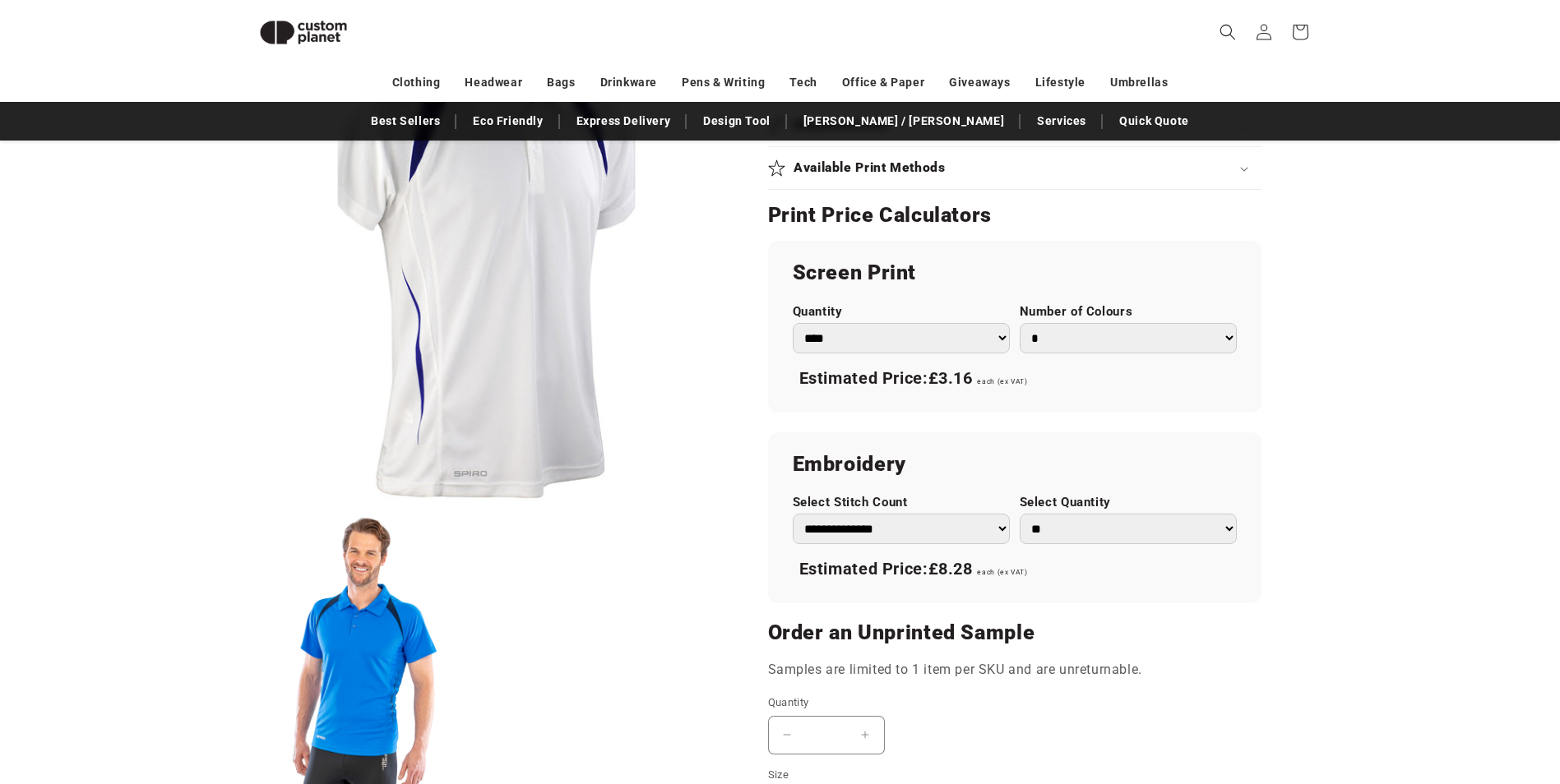
click at [793, 323] on select "*** *** *** **** **** **** ***** *****" at bounding box center [901, 338] width 217 height 31
click at [973, 343] on select "*** *** *** **** **** **** ***** *****" at bounding box center [901, 338] width 217 height 31
select select "**"
click at [793, 323] on select "*** *** *** **** **** **** ***** *****" at bounding box center [901, 338] width 217 height 31
click at [972, 342] on select "*** *** *** **** **** **** ***** *****" at bounding box center [901, 338] width 217 height 31
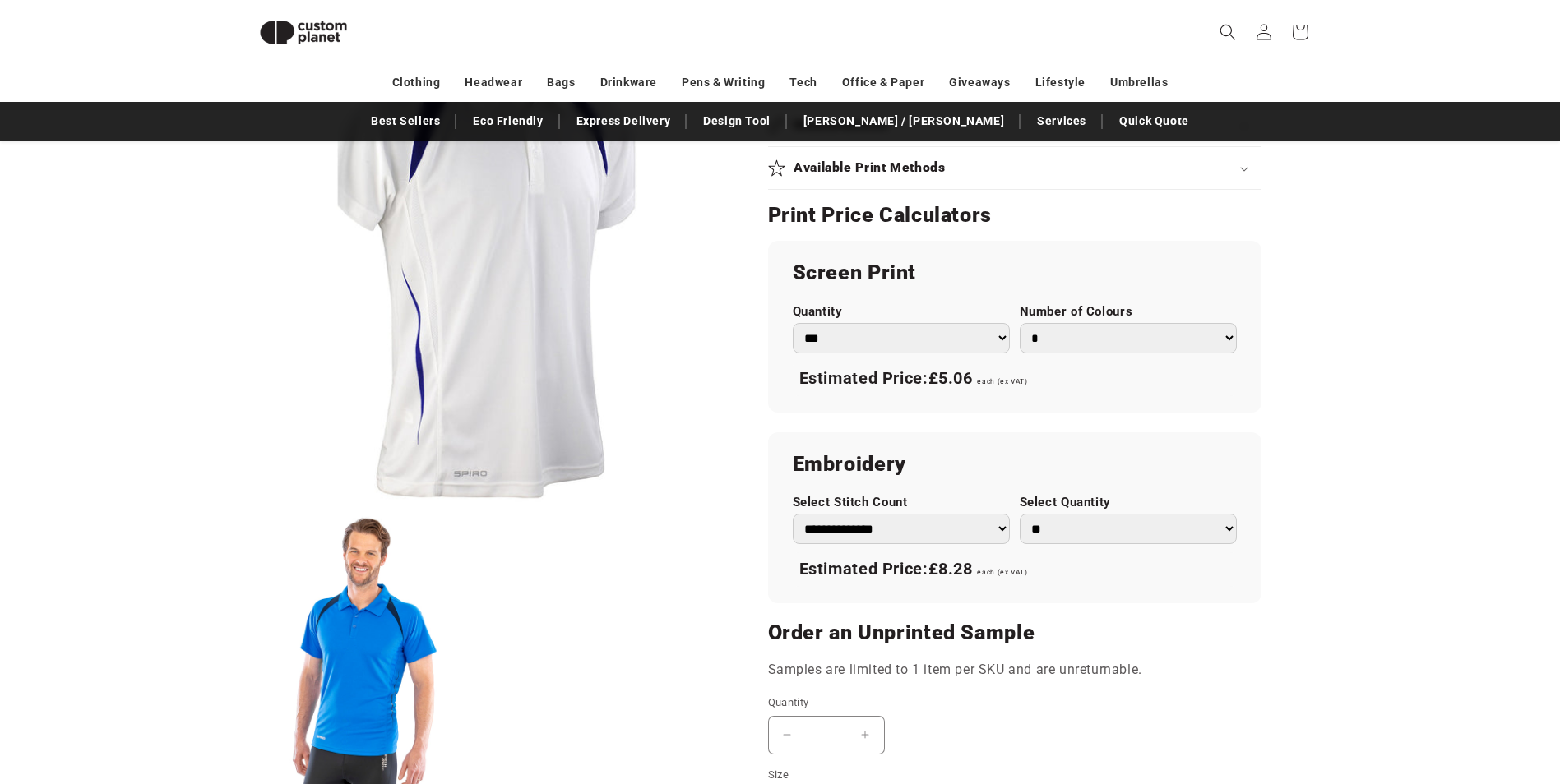
click at [972, 342] on select "*** *** *** **** **** **** ***** *****" at bounding box center [901, 338] width 217 height 31
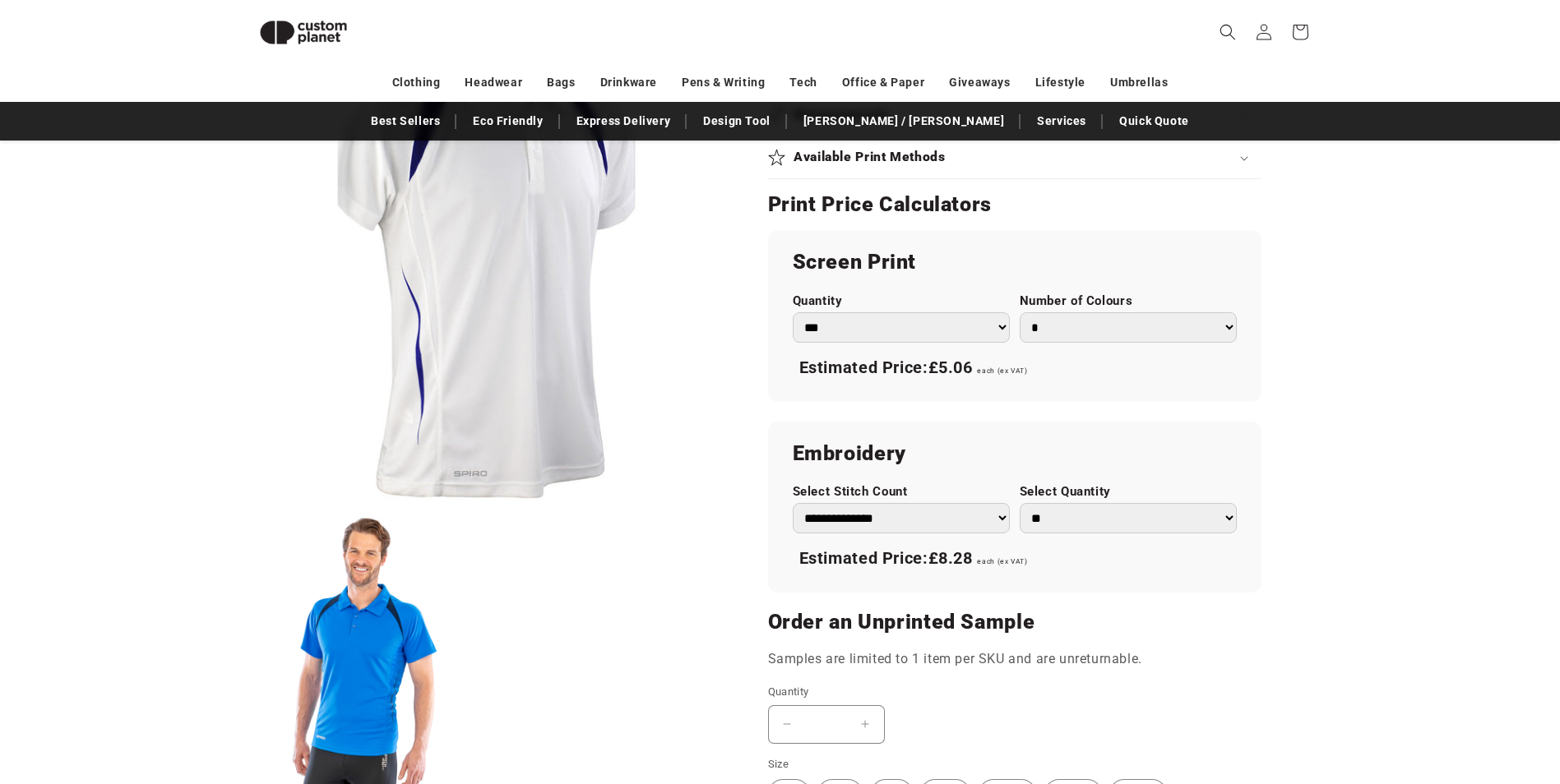
scroll to position [972, 0]
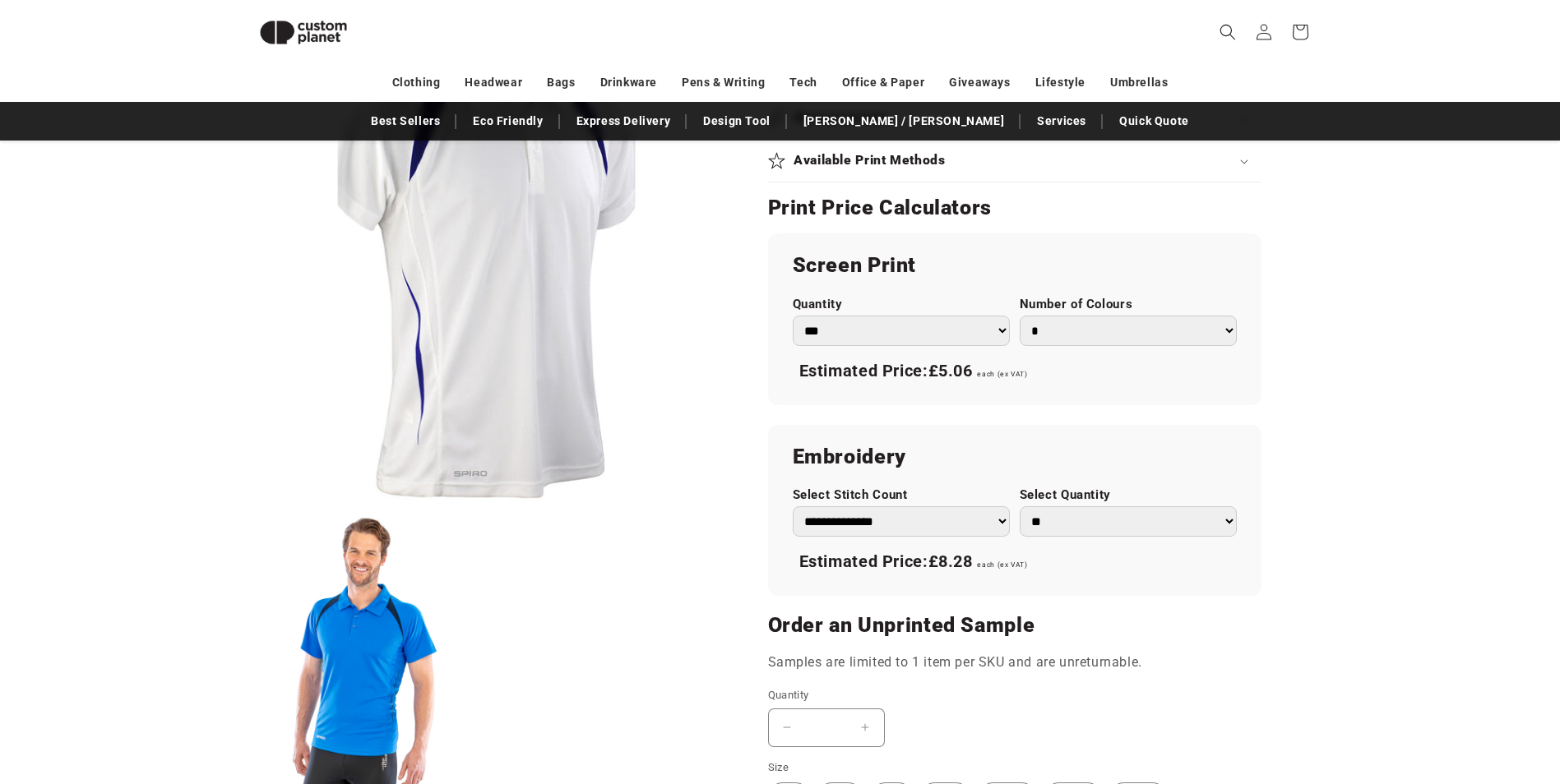
click at [1072, 337] on select "* * * * * * *" at bounding box center [1128, 331] width 217 height 31
select select "*"
click at [1020, 316] on select "* * * * * * *" at bounding box center [1128, 331] width 217 height 31
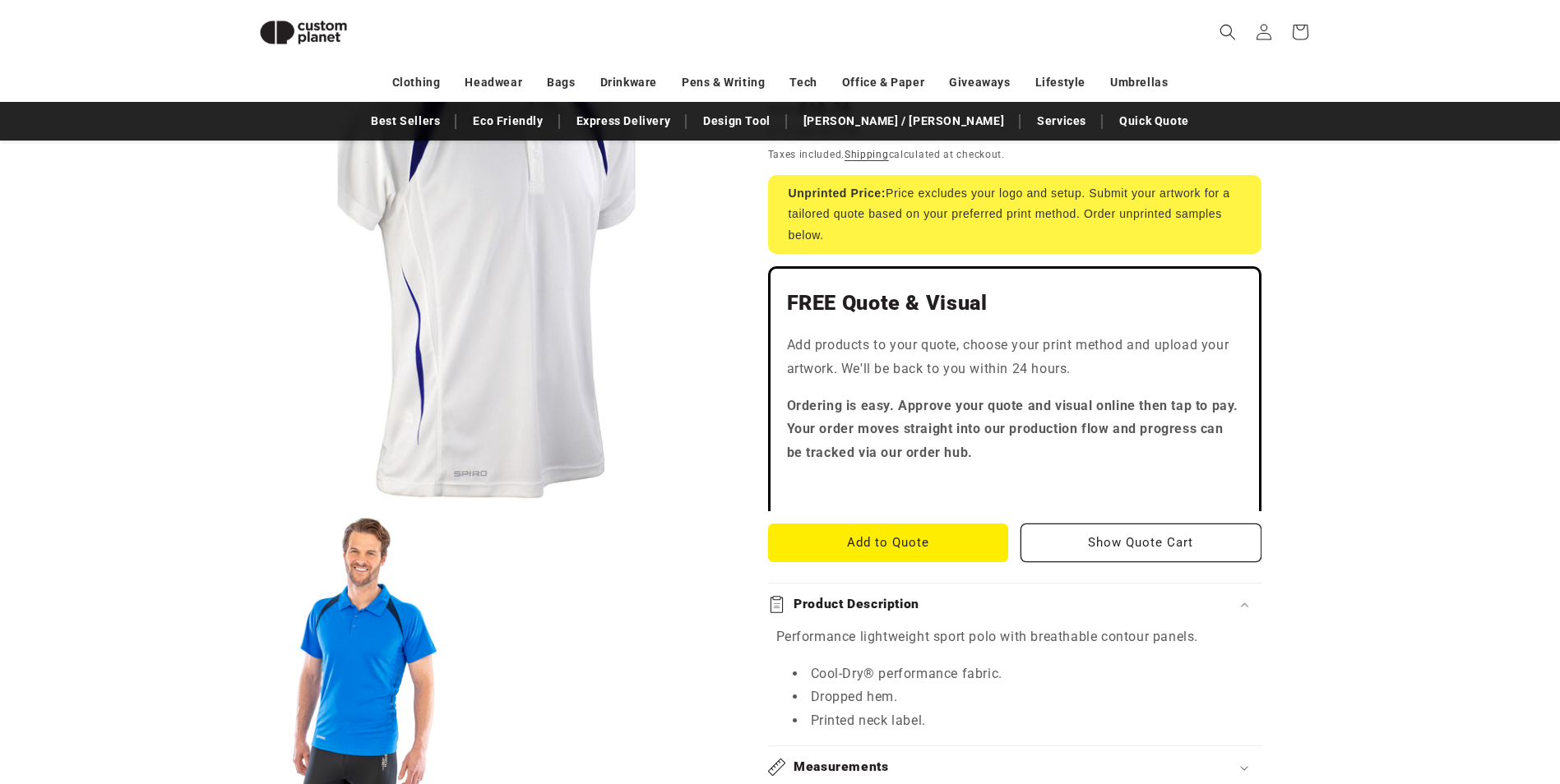
scroll to position [397, 0]
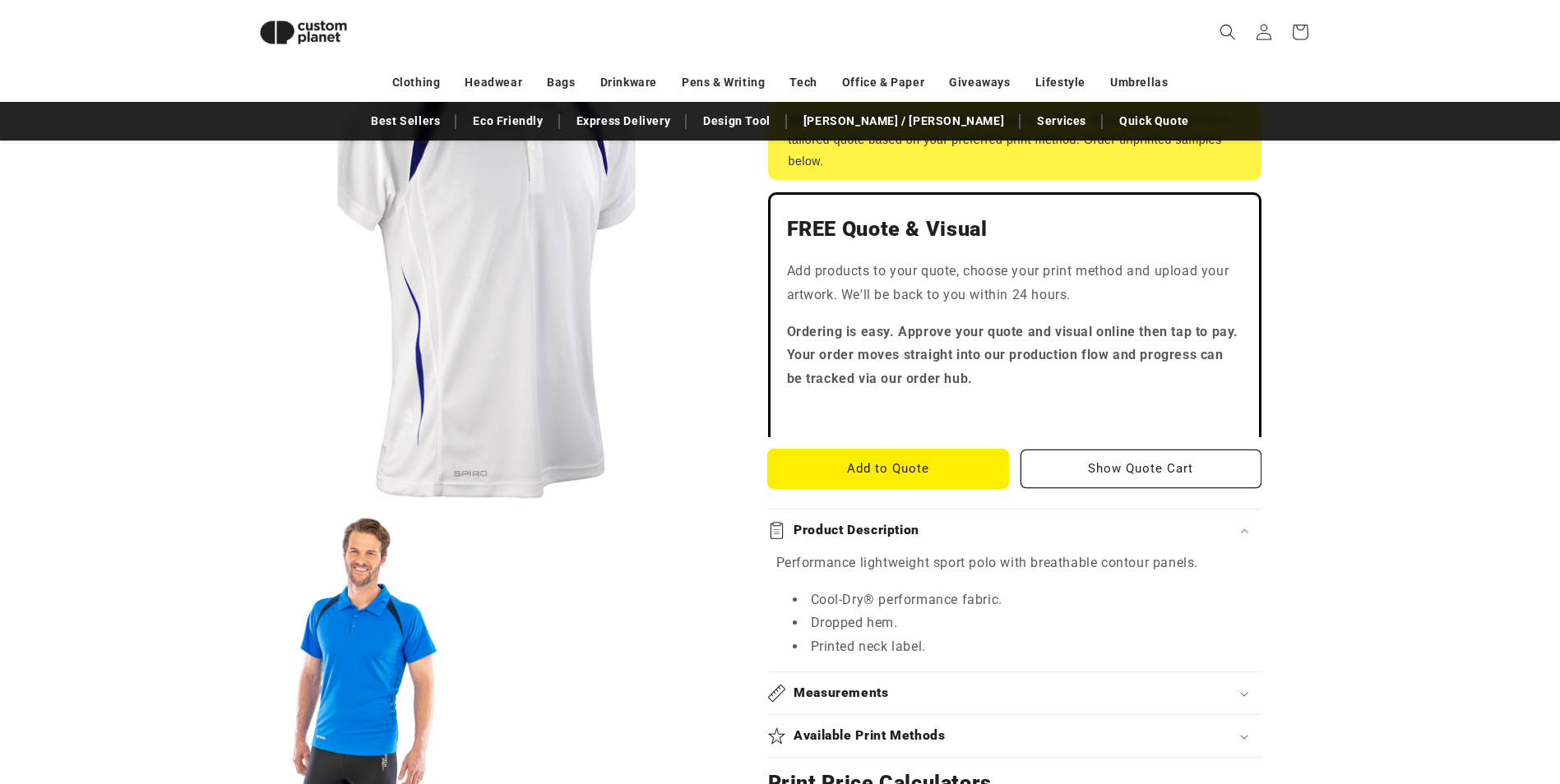
click at [919, 468] on button "Add to Quote" at bounding box center [889, 468] width 241 height 38
click at [917, 471] on button "Add to Quote" at bounding box center [889, 468] width 241 height 38
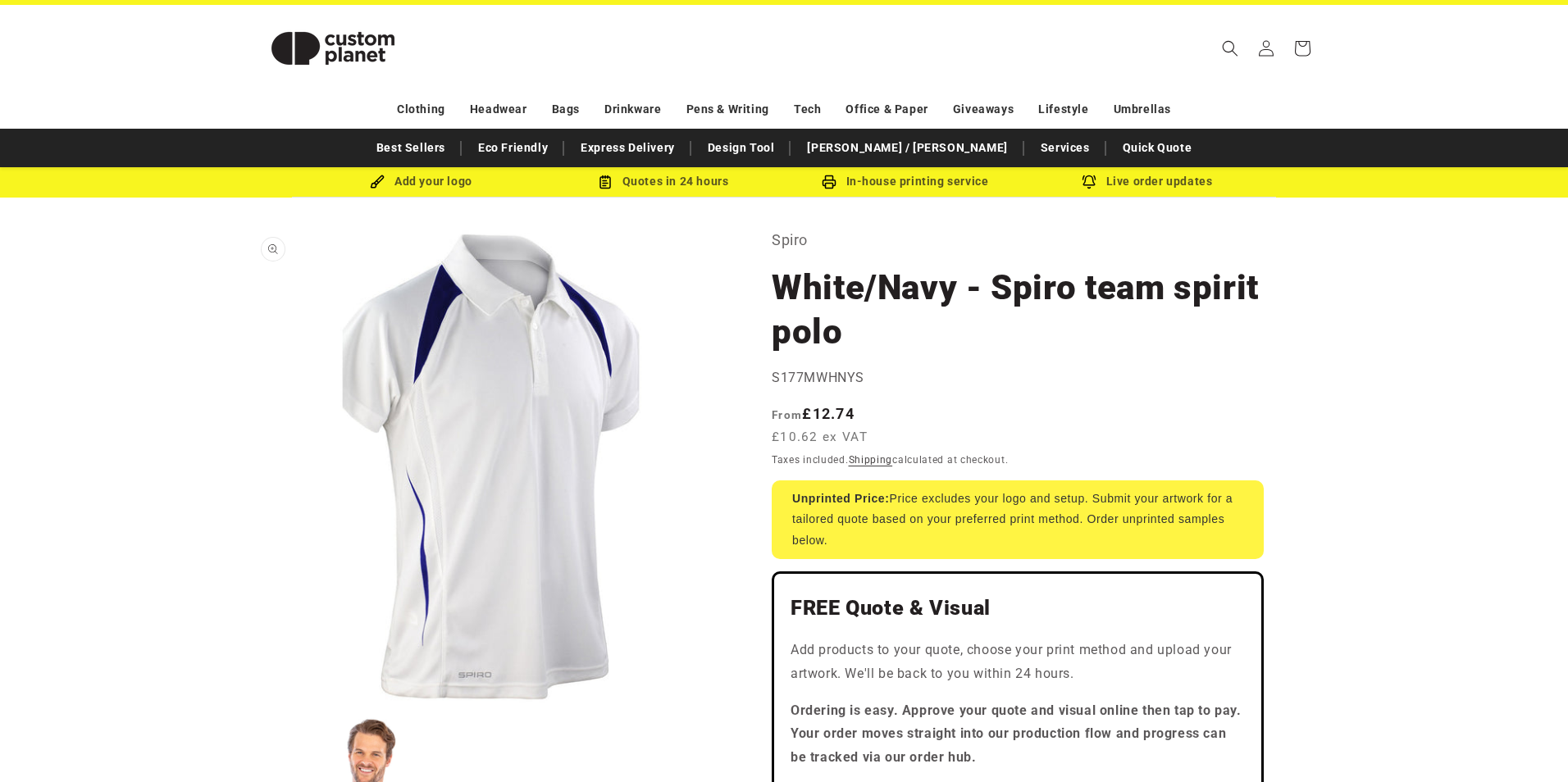
scroll to position [0, 0]
